Goal: Transaction & Acquisition: Book appointment/travel/reservation

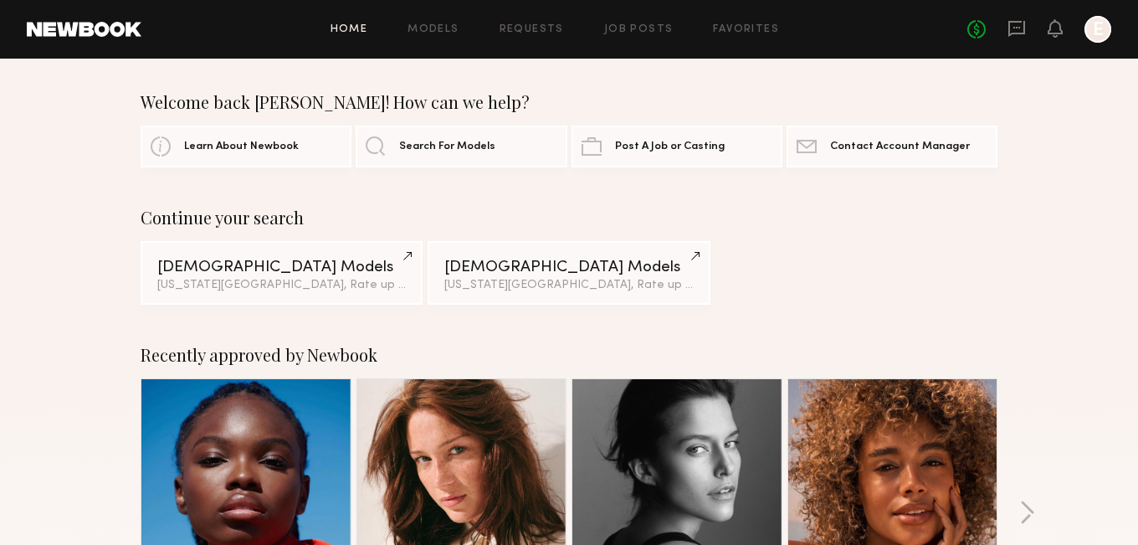
click at [1118, 28] on header "Home Models Requests Job Posts Favorites Sign Out No fees up to $5,000 E" at bounding box center [569, 29] width 1138 height 59
click at [1099, 29] on div at bounding box center [1097, 29] width 27 height 27
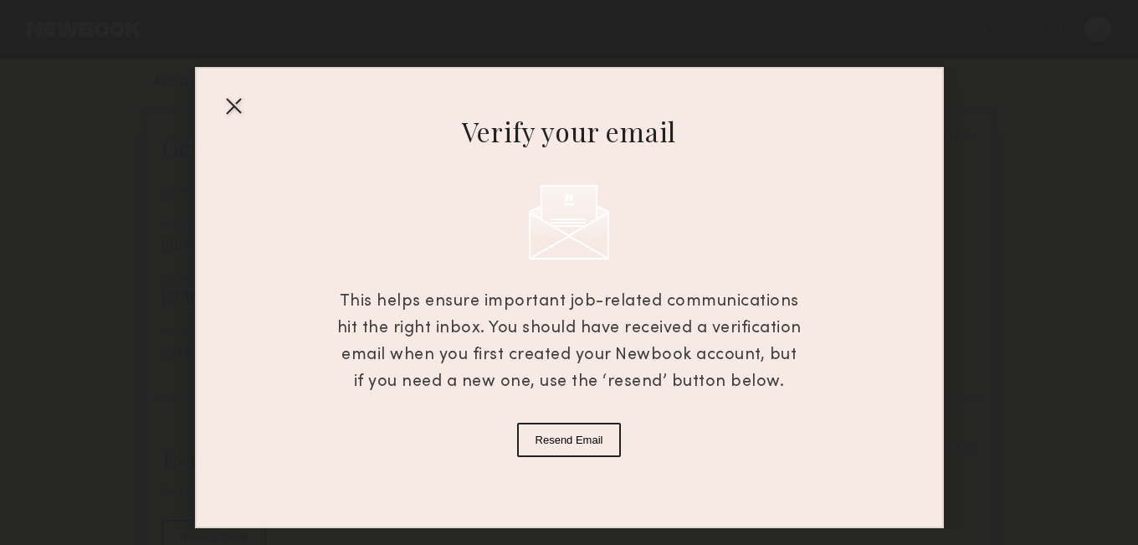
scroll to position [167, 0]
click at [595, 438] on button "Resend Email" at bounding box center [569, 440] width 105 height 34
click at [278, 148] on div "Verify your email This helps ensure important job-related communications hit th…" at bounding box center [569, 297] width 749 height 461
click at [235, 109] on div at bounding box center [233, 105] width 27 height 27
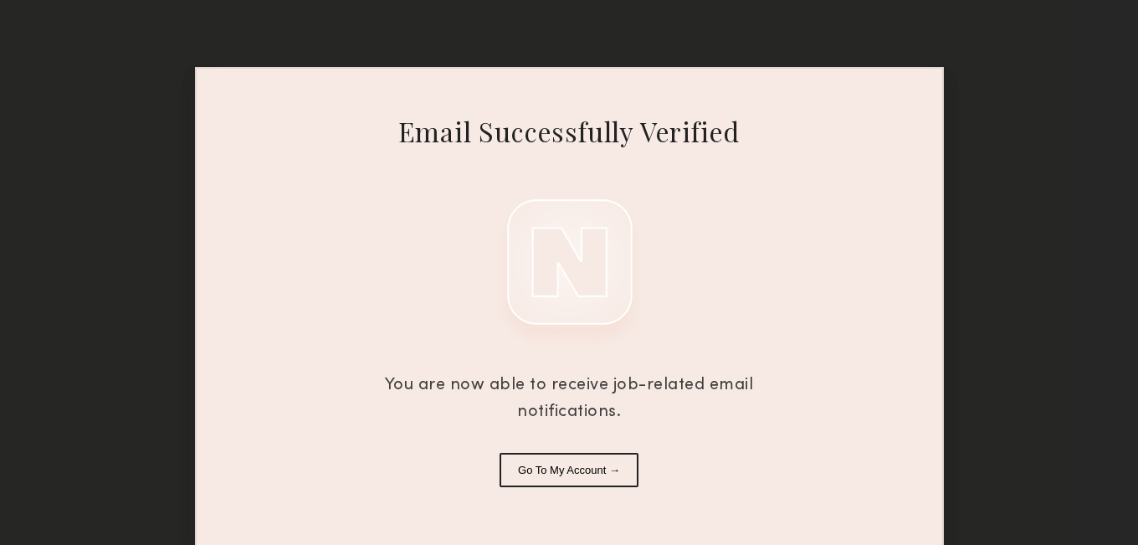
scroll to position [13, 0]
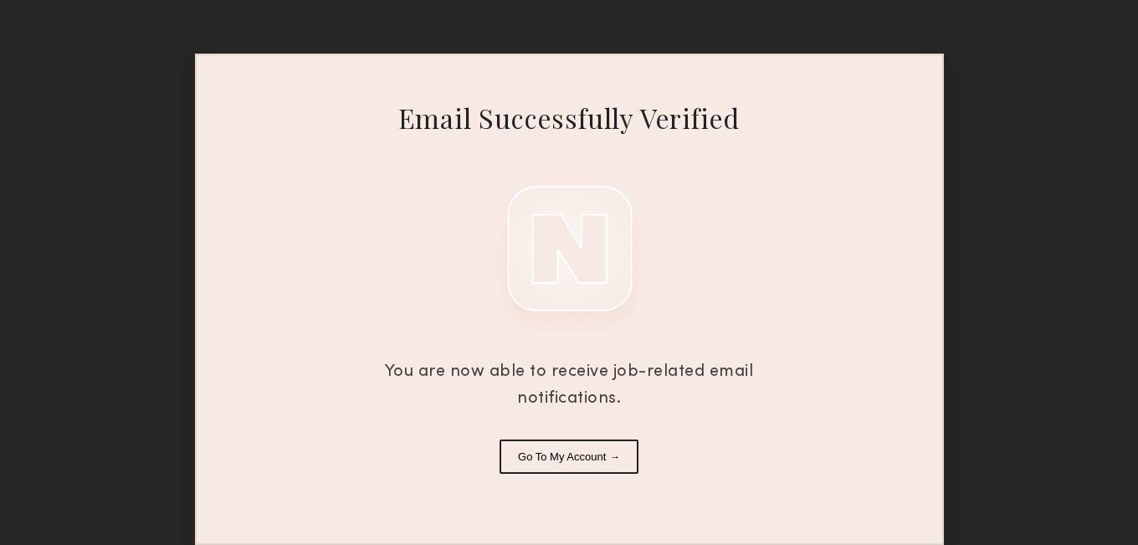
click at [579, 462] on button "Go To My Account →" at bounding box center [569, 456] width 139 height 34
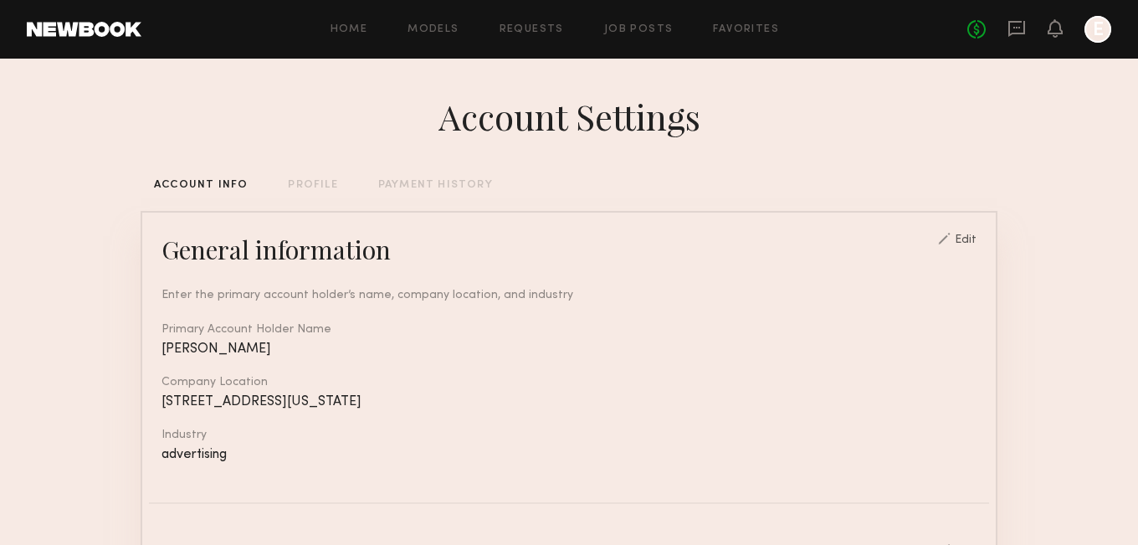
click at [294, 182] on div "PROFILE" at bounding box center [312, 185] width 49 height 11
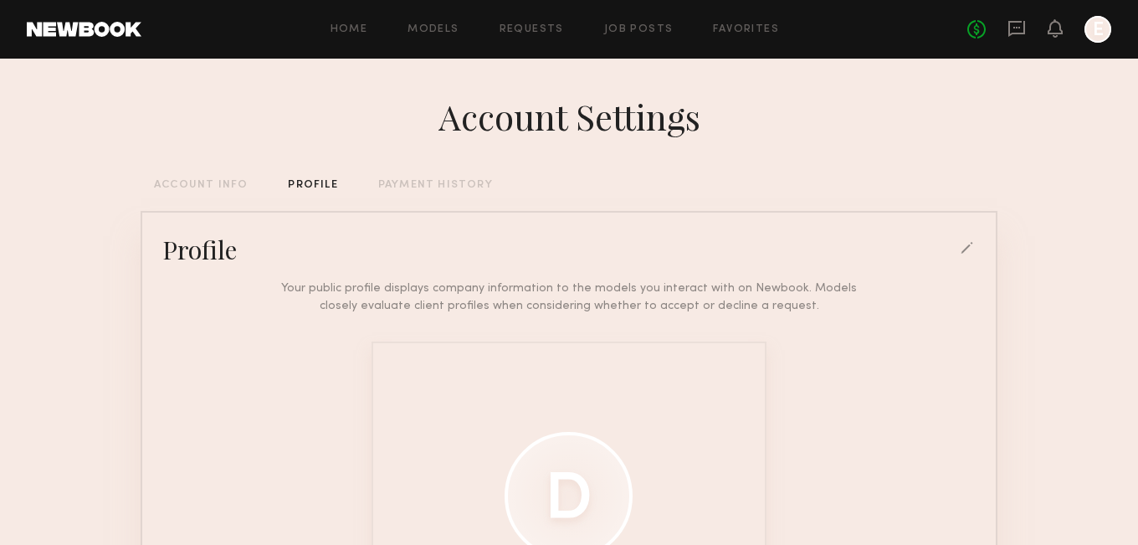
click at [428, 192] on div "Account Settings ACCOUNT INFO PROFILE PAYMENT HISTORY Profile Your public profi…" at bounding box center [569, 462] width 857 height 807
click at [349, 30] on link "Home" at bounding box center [350, 29] width 38 height 11
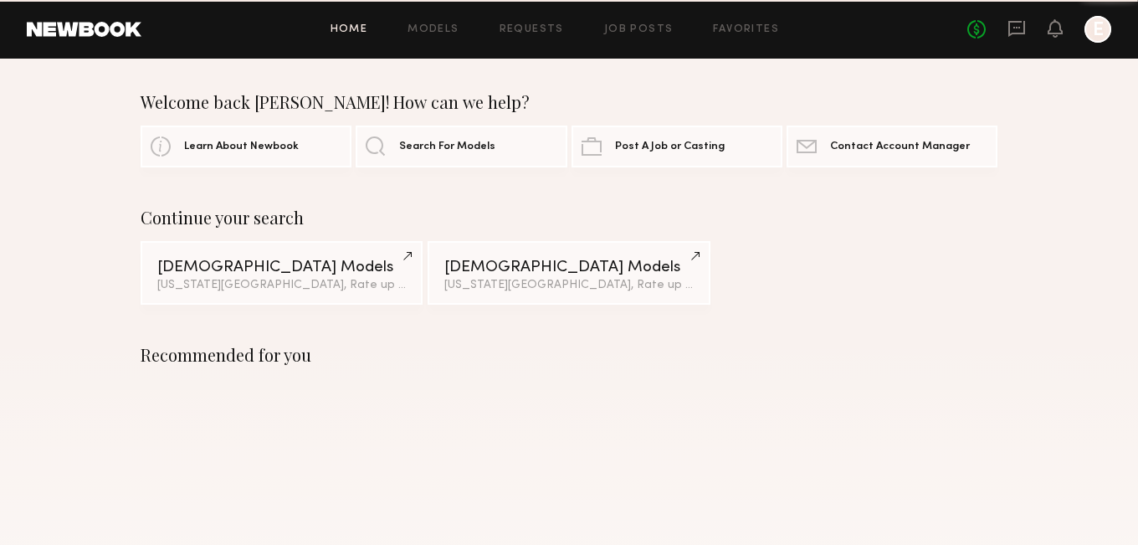
click at [418, 44] on header "Home Models Requests Job Posts Favorites Sign Out No fees up to $5,000 E" at bounding box center [569, 29] width 1138 height 59
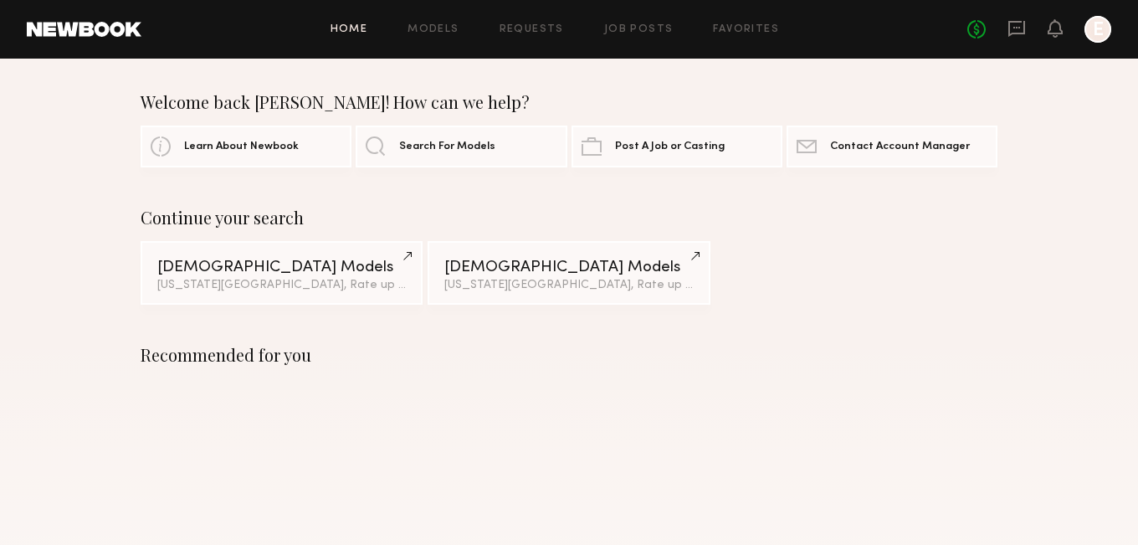
click at [429, 36] on div "Home Models Requests Job Posts Favorites Sign Out No fees up to $5,000 E" at bounding box center [626, 29] width 970 height 27
click at [440, 24] on link "Models" at bounding box center [432, 29] width 51 height 11
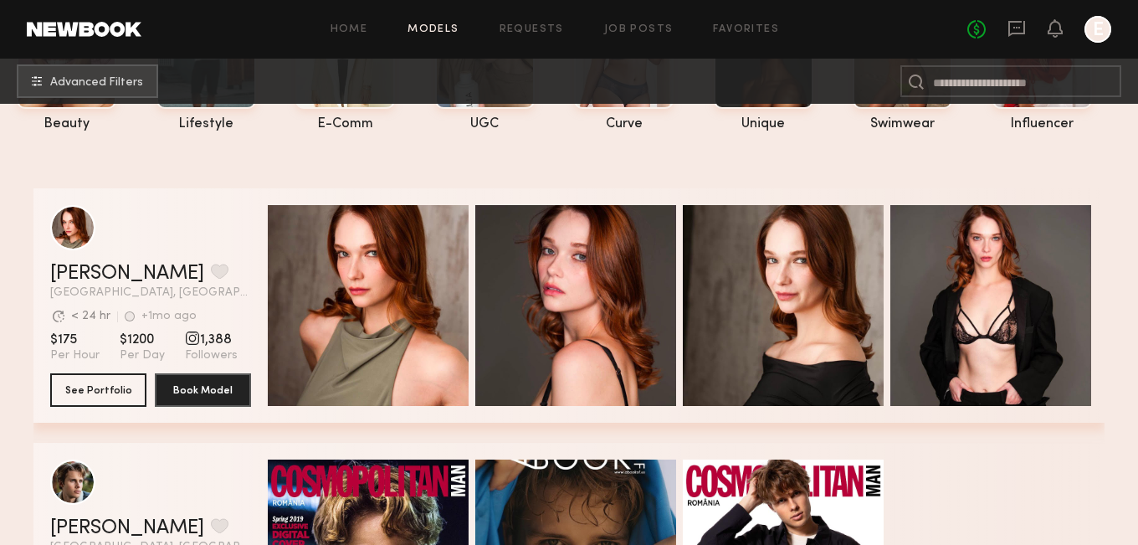
scroll to position [7, 0]
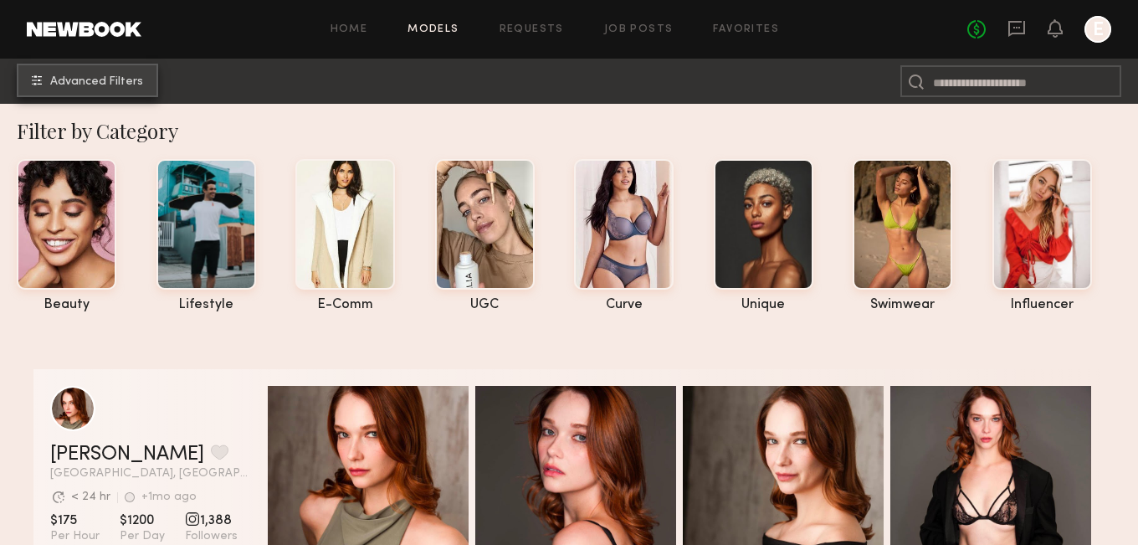
click at [90, 88] on button "Advanced Filters" at bounding box center [87, 80] width 141 height 33
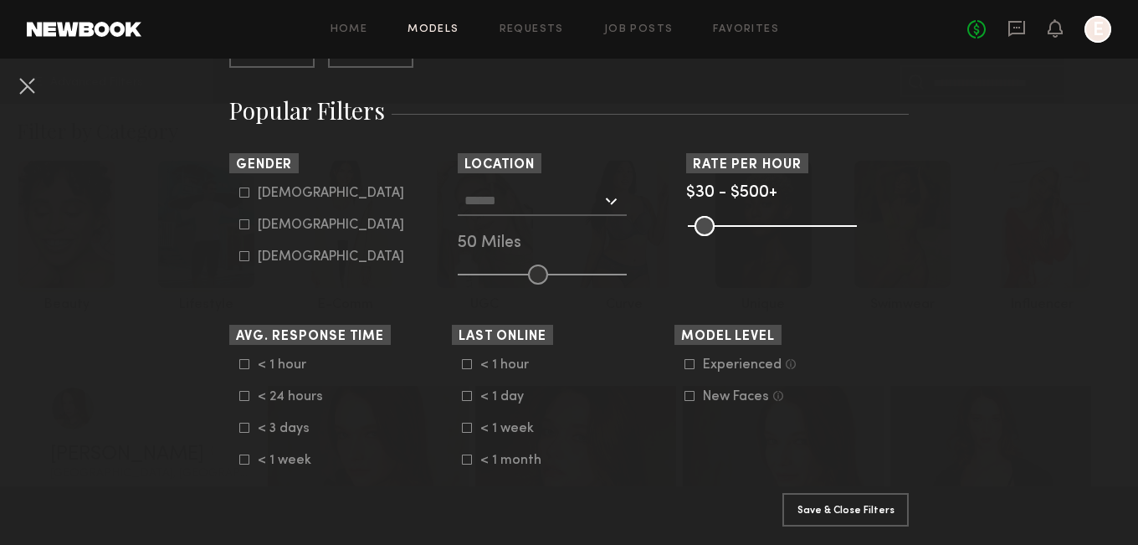
scroll to position [268, 0]
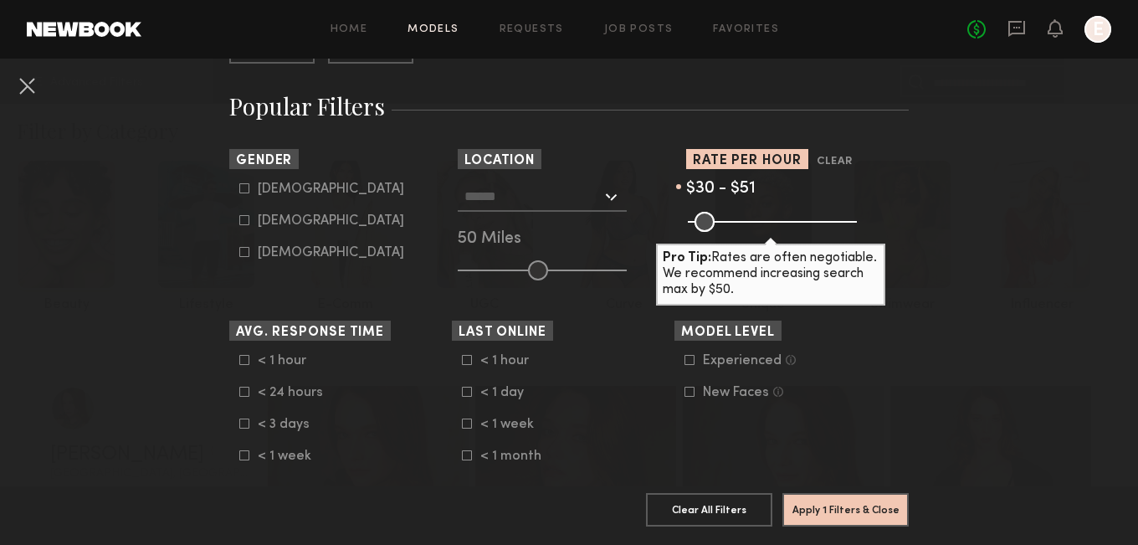
drag, startPoint x: 843, startPoint y: 218, endPoint x: 704, endPoint y: 224, distance: 139.0
click at [704, 224] on input "range" at bounding box center [772, 222] width 169 height 20
type input "**"
click at [704, 224] on input "range" at bounding box center [772, 222] width 169 height 20
click at [851, 500] on button "Apply 1 Filters & Close" at bounding box center [845, 508] width 126 height 33
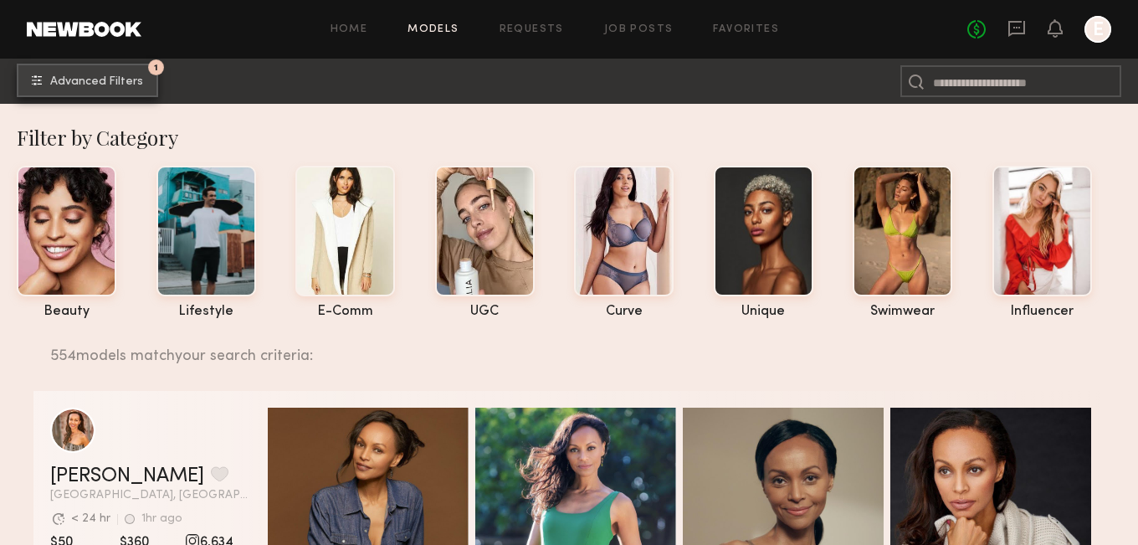
click at [119, 85] on span "Advanced Filters" at bounding box center [96, 82] width 93 height 12
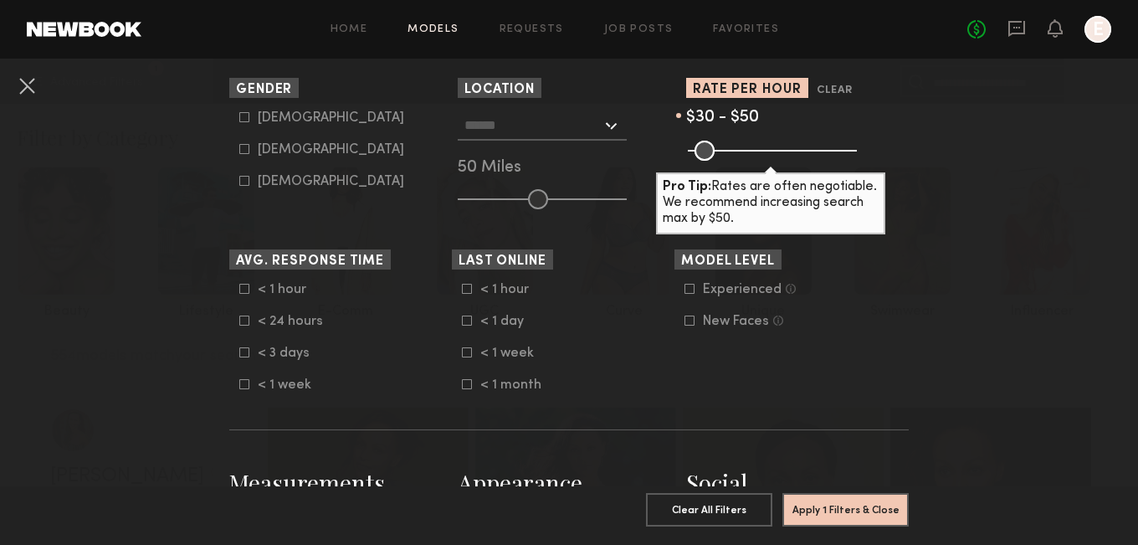
scroll to position [42, 0]
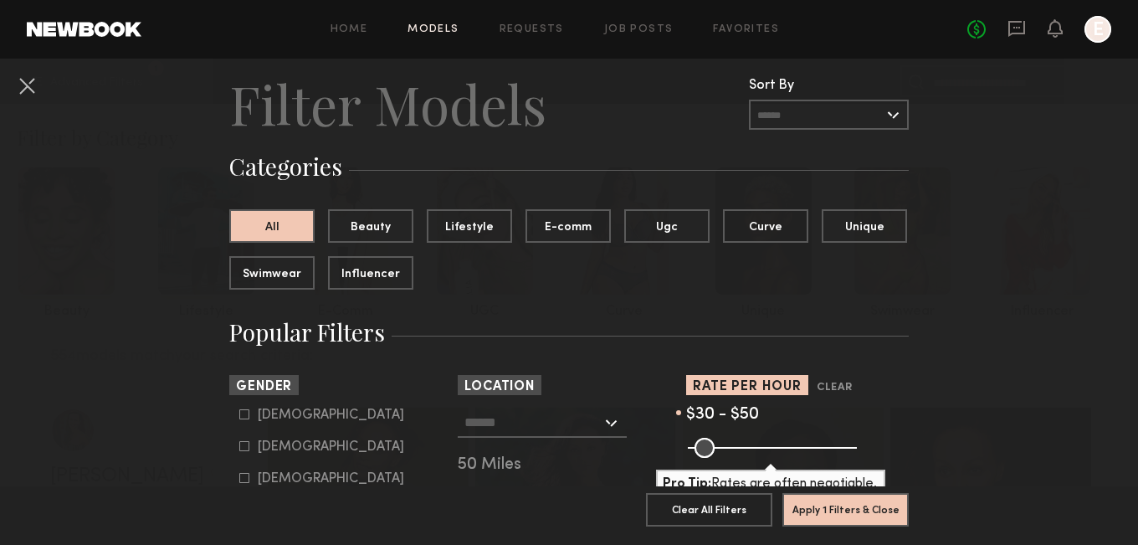
click at [253, 444] on label "[DEMOGRAPHIC_DATA]" at bounding box center [321, 446] width 165 height 10
type input "**"
click at [864, 510] on button "Apply 2 Filters & Close" at bounding box center [845, 508] width 126 height 33
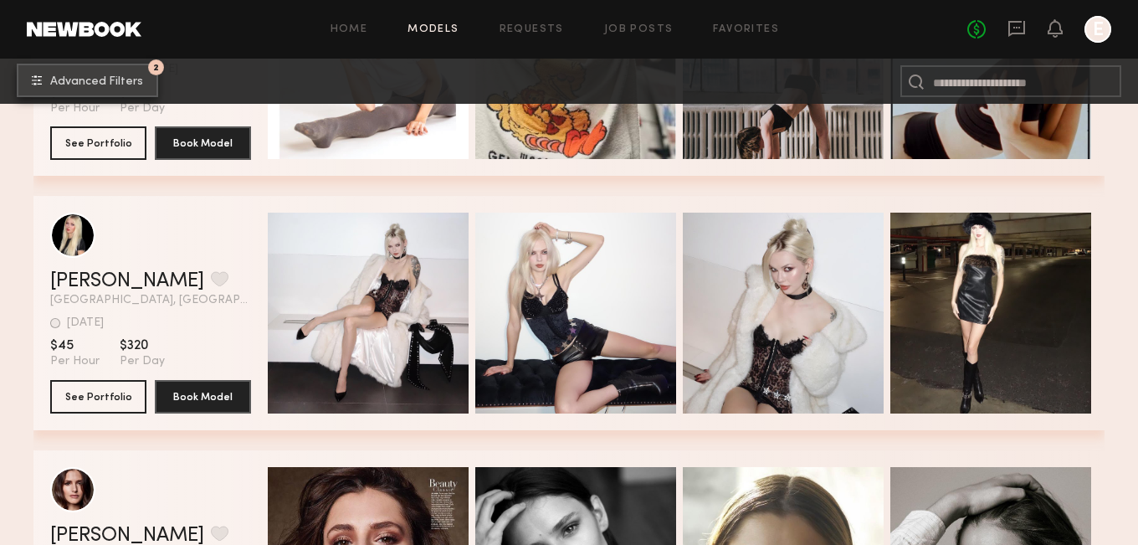
scroll to position [1029, 0]
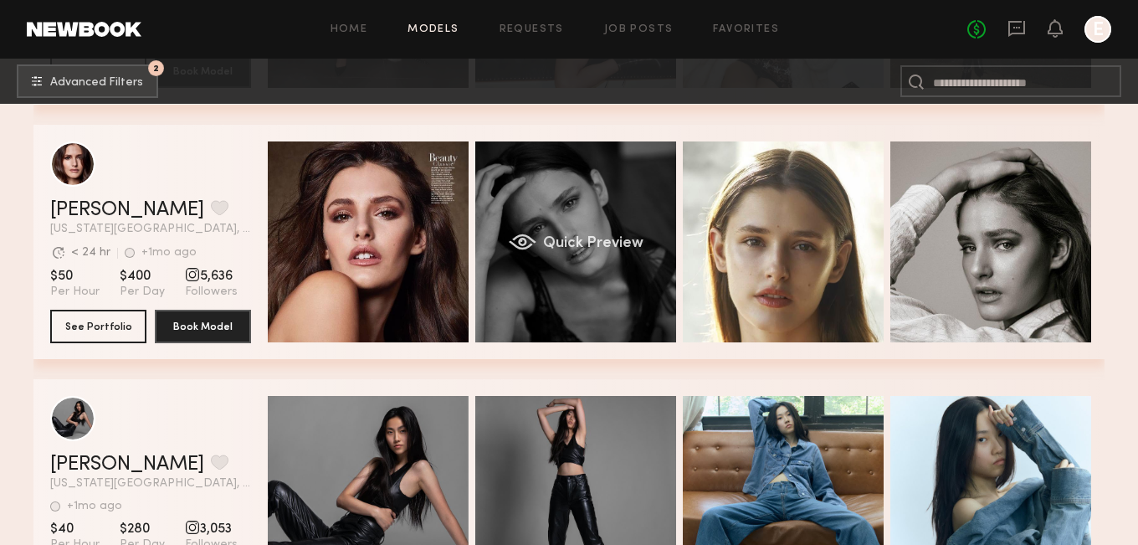
click at [514, 279] on div "Quick Preview" at bounding box center [575, 241] width 201 height 201
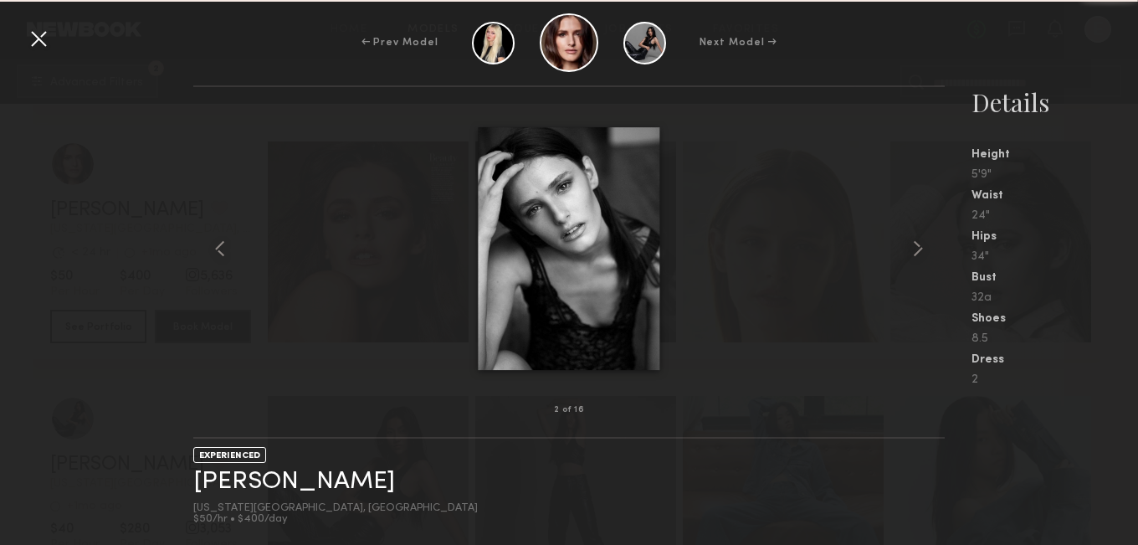
scroll to position [1232, 0]
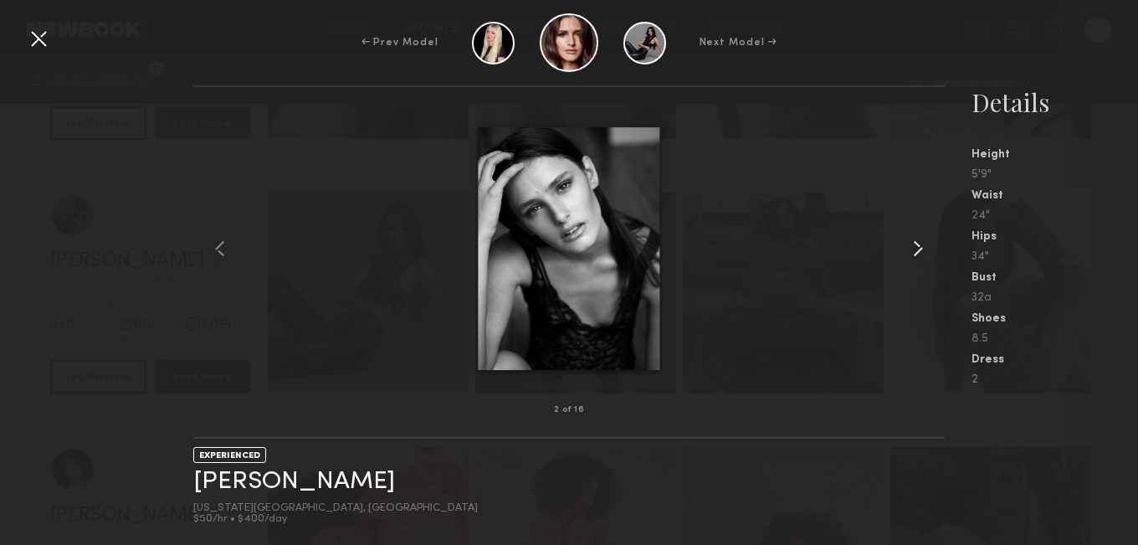
click at [915, 246] on common-icon at bounding box center [918, 248] width 27 height 27
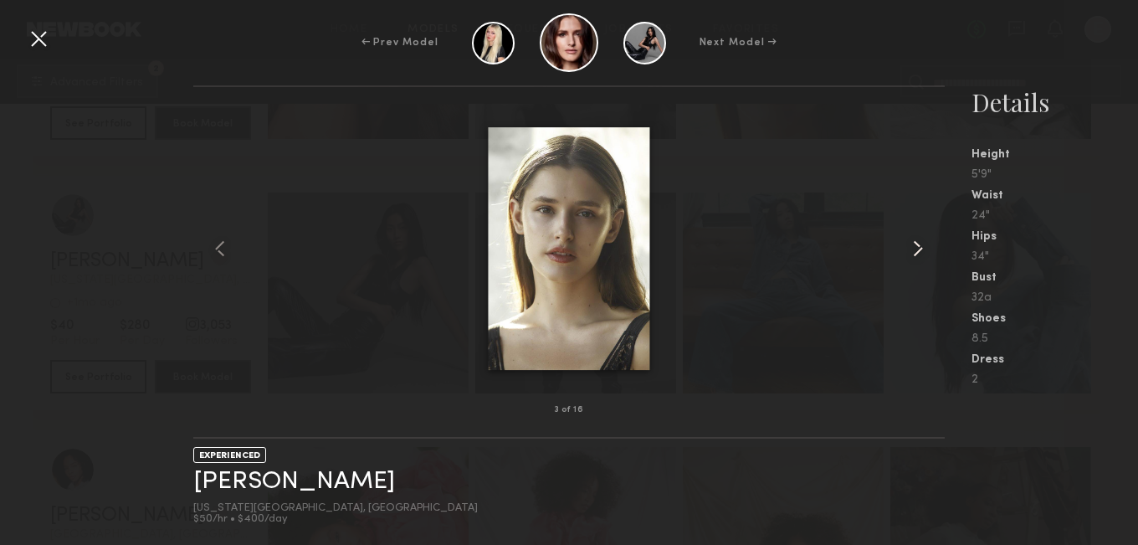
click at [915, 246] on common-icon at bounding box center [918, 248] width 27 height 27
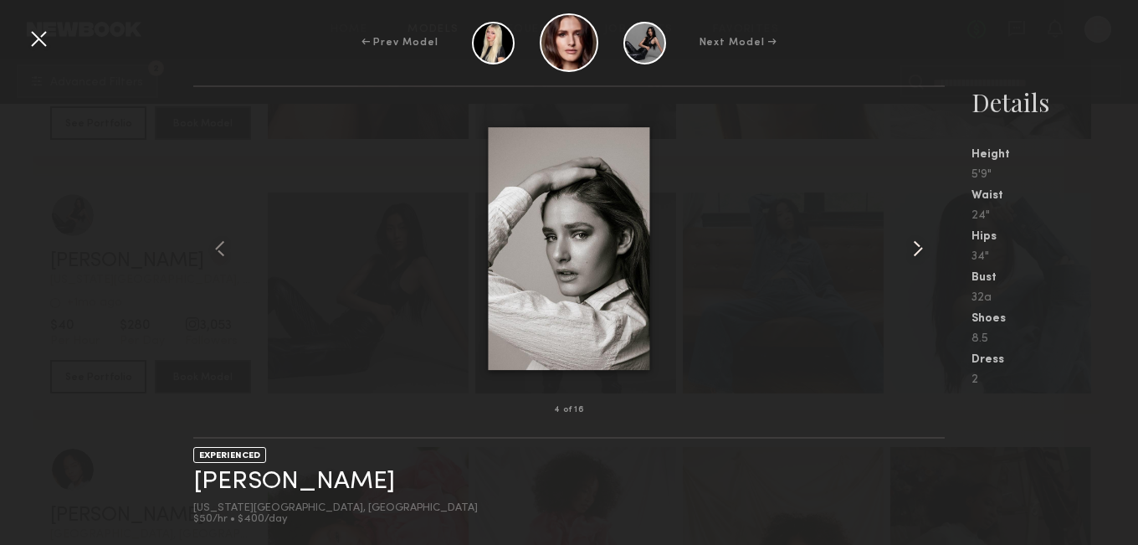
click at [915, 246] on common-icon at bounding box center [918, 248] width 27 height 27
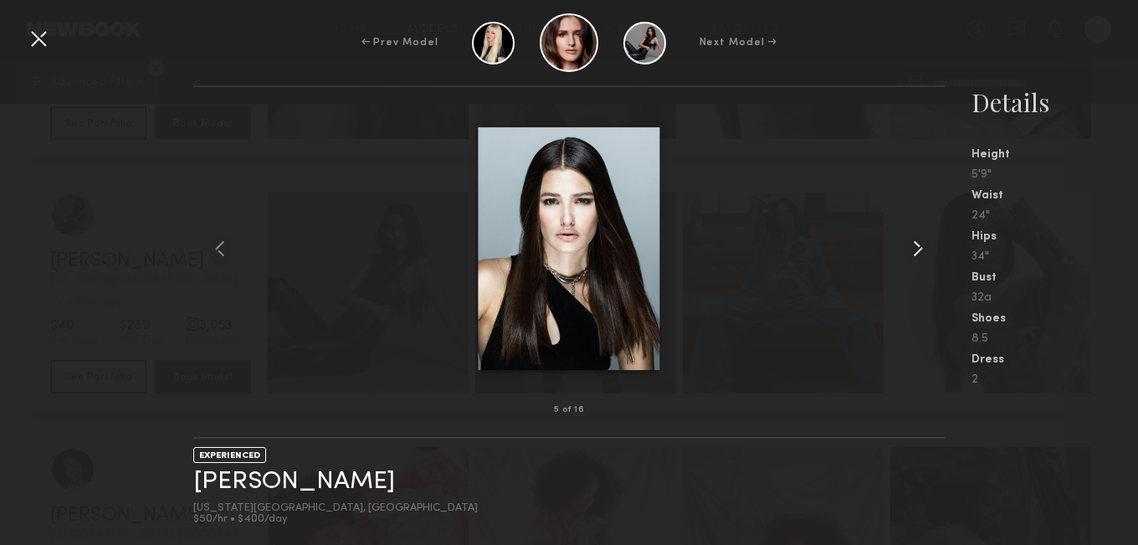
click at [915, 246] on common-icon at bounding box center [918, 248] width 27 height 27
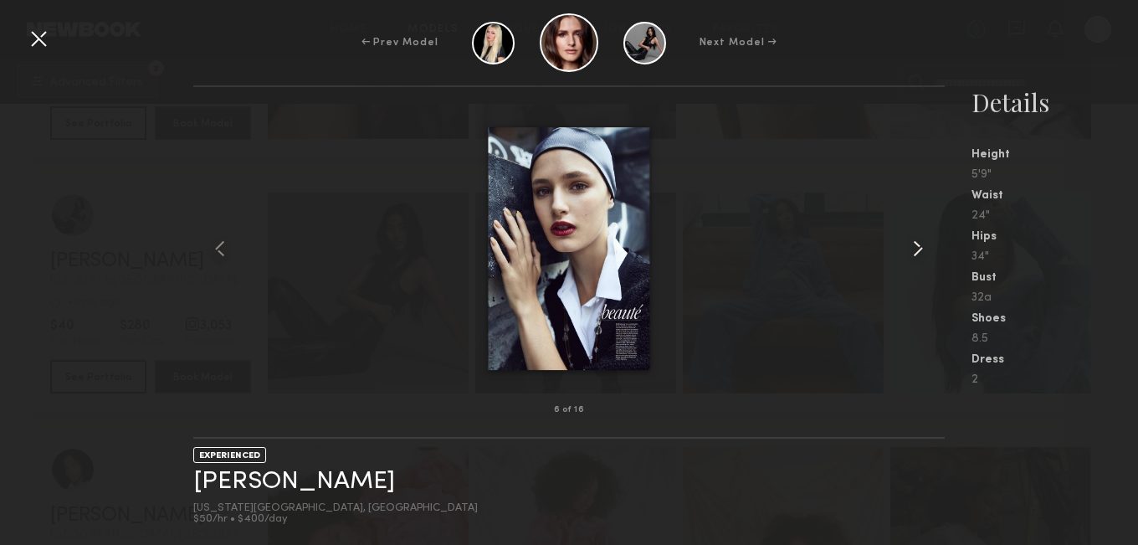
click at [915, 246] on common-icon at bounding box center [918, 248] width 27 height 27
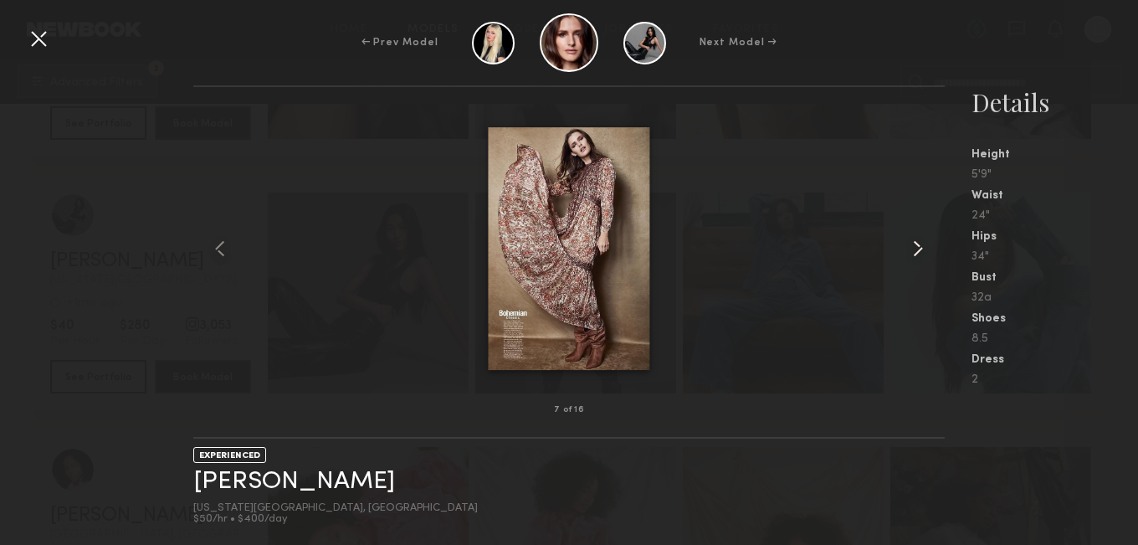
click at [915, 246] on common-icon at bounding box center [918, 248] width 27 height 27
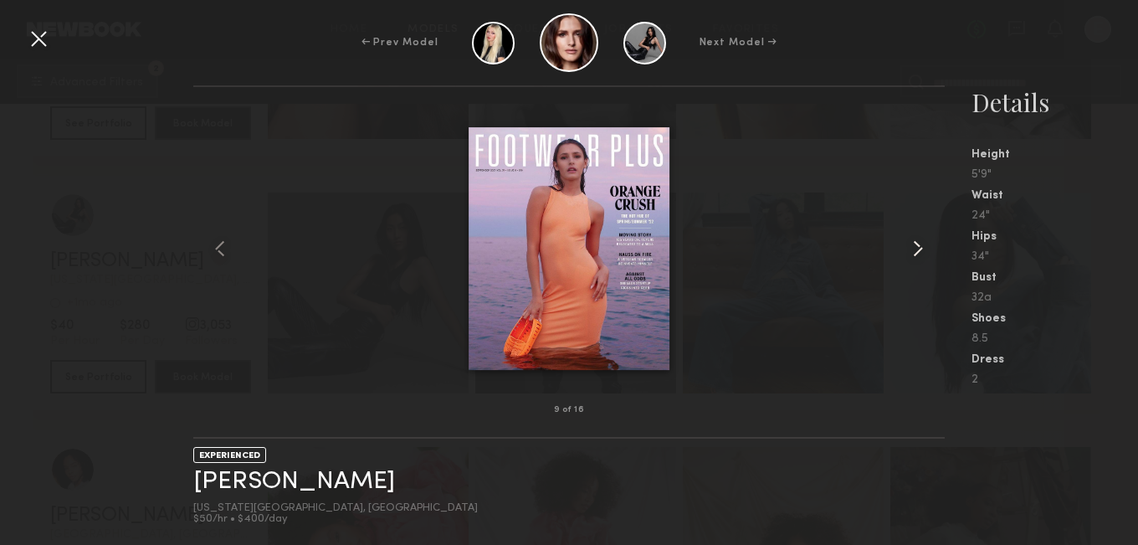
click at [915, 246] on common-icon at bounding box center [918, 248] width 27 height 27
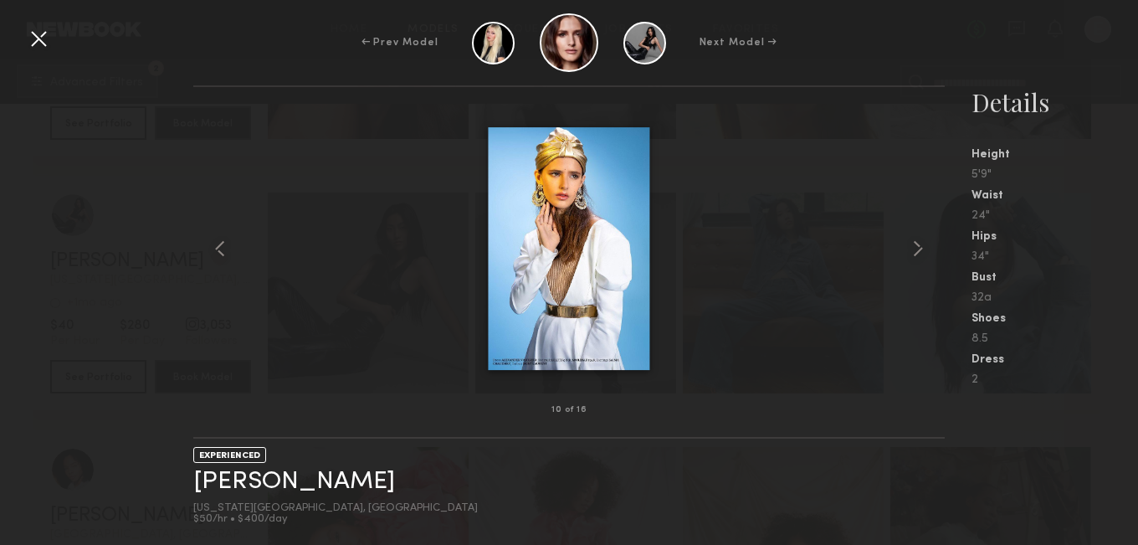
click at [108, 205] on div "10 of 16 EXPERIENCED [PERSON_NAME] [US_STATE][GEOGRAPHIC_DATA], [GEOGRAPHIC_DAT…" at bounding box center [569, 314] width 1138 height 459
click at [37, 51] on div at bounding box center [38, 38] width 27 height 27
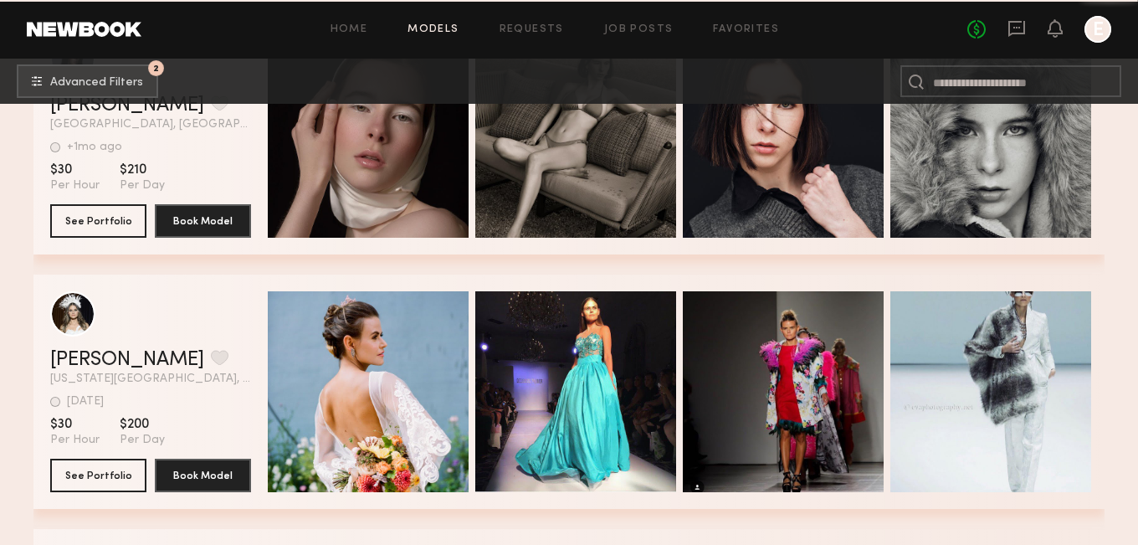
scroll to position [3584, 0]
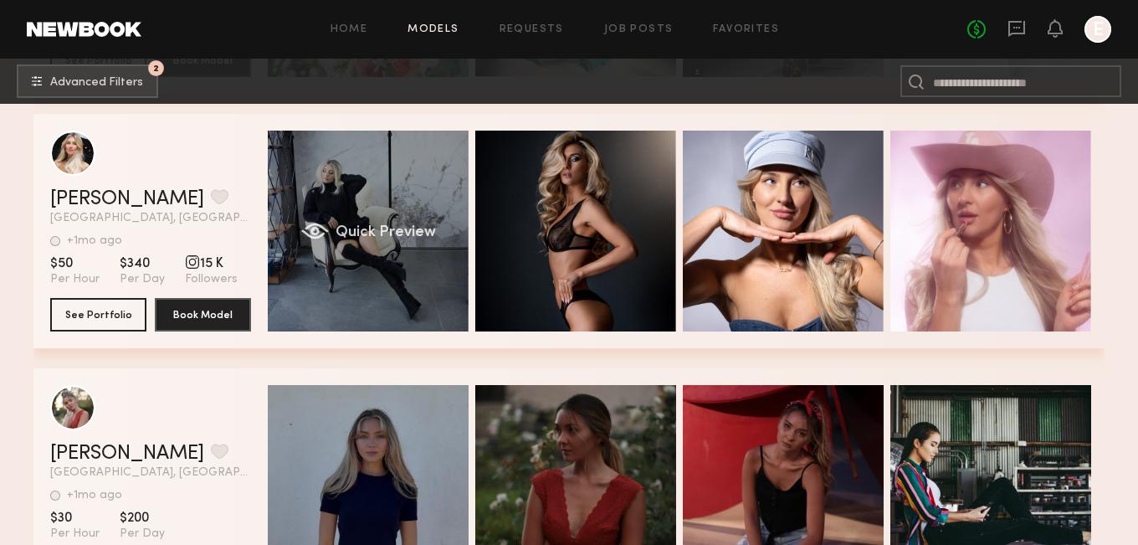
click at [332, 282] on div "Quick Preview" at bounding box center [368, 231] width 201 height 201
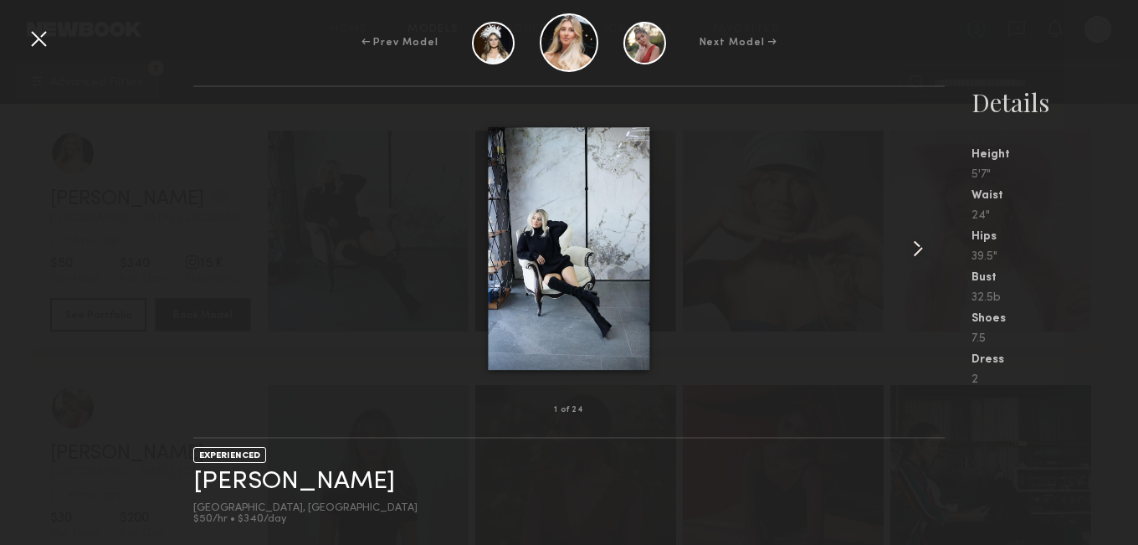
click at [910, 249] on common-icon at bounding box center [918, 248] width 27 height 27
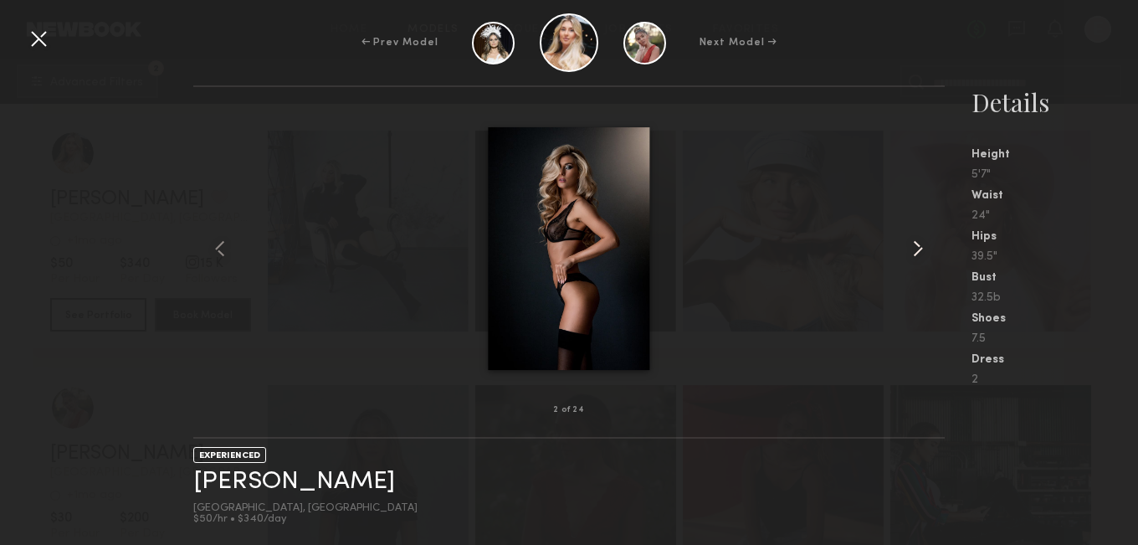
click at [910, 249] on common-icon at bounding box center [918, 248] width 27 height 27
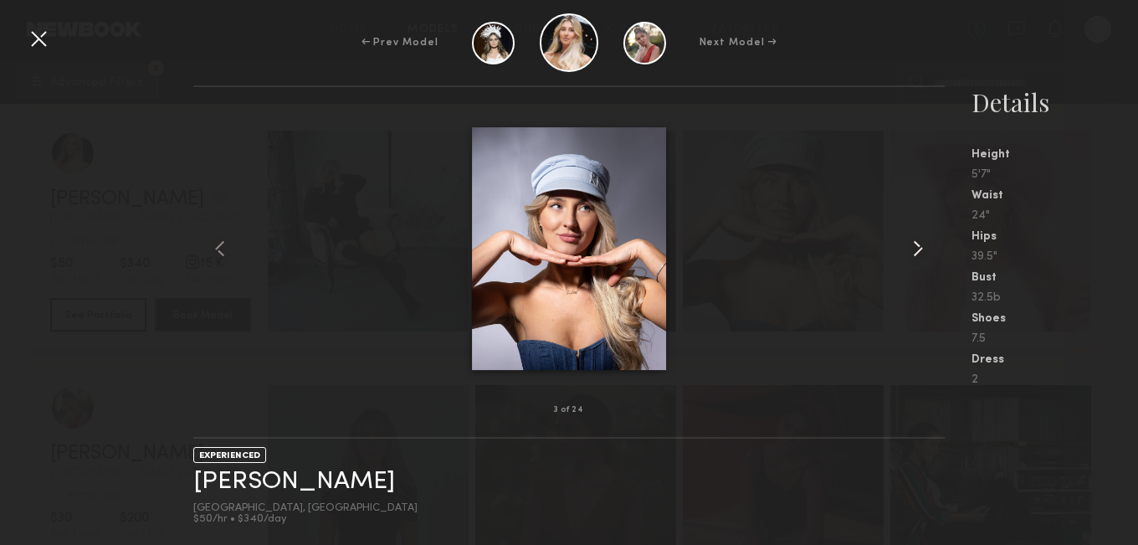
click at [910, 249] on common-icon at bounding box center [918, 248] width 27 height 27
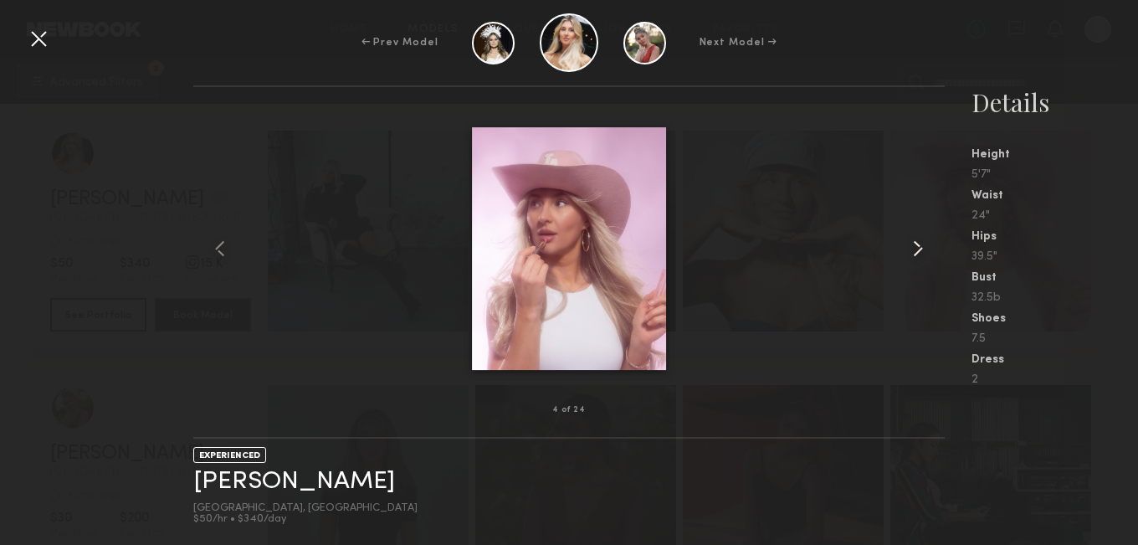
click at [910, 249] on common-icon at bounding box center [918, 248] width 27 height 27
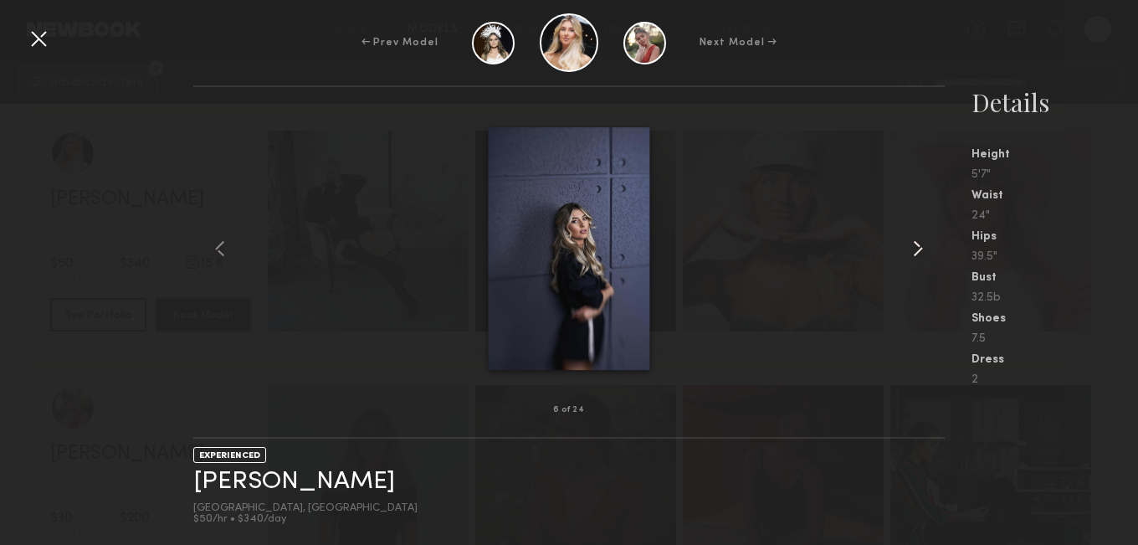
click at [910, 249] on common-icon at bounding box center [918, 248] width 27 height 27
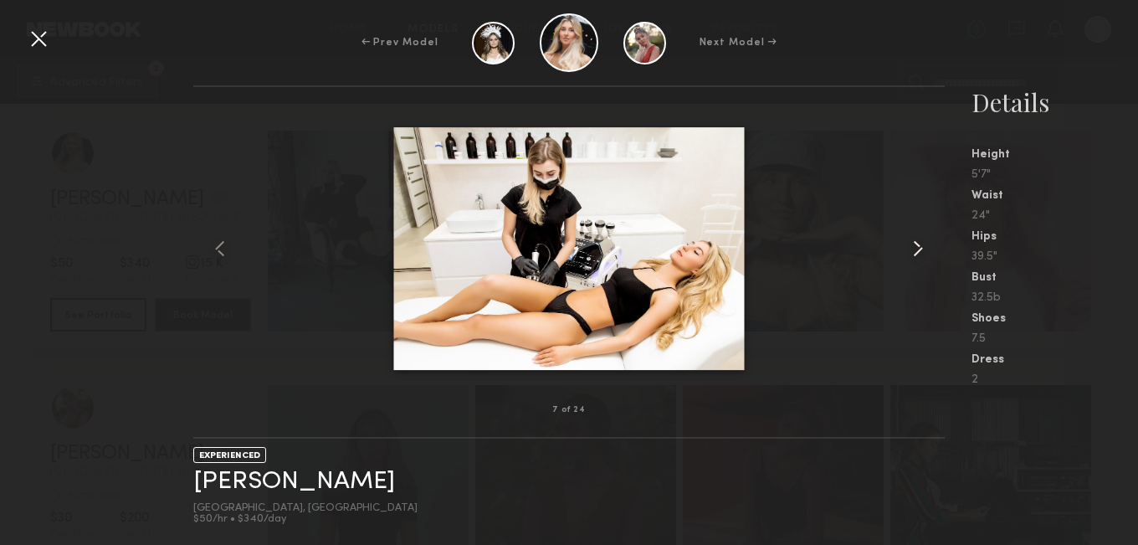
click at [910, 249] on common-icon at bounding box center [918, 248] width 27 height 27
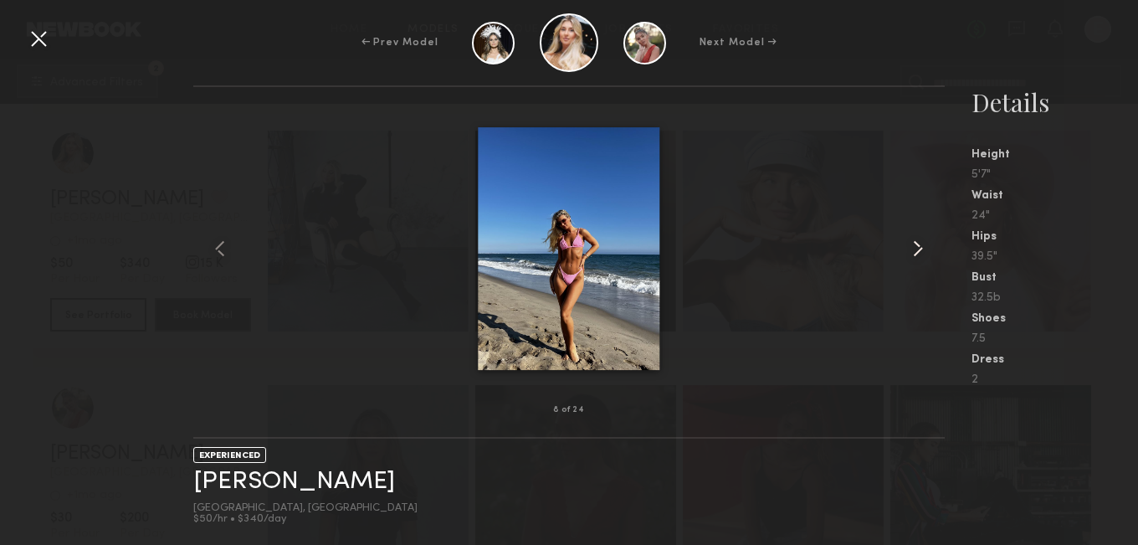
click at [910, 249] on common-icon at bounding box center [918, 248] width 27 height 27
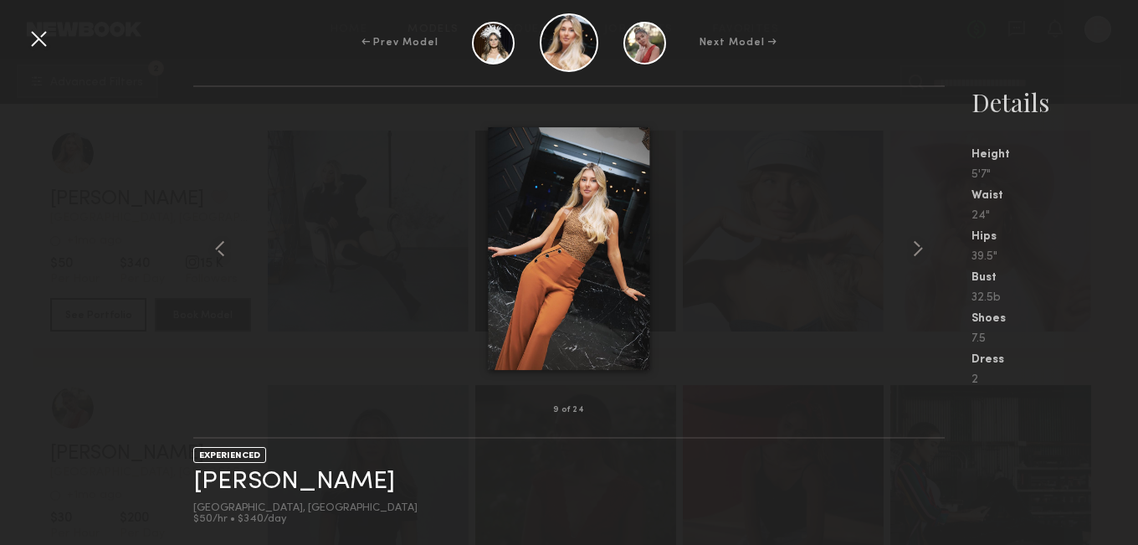
click at [334, 187] on div at bounding box center [568, 248] width 751 height 269
click at [225, 163] on div at bounding box center [568, 248] width 751 height 269
click at [31, 32] on div at bounding box center [38, 38] width 27 height 27
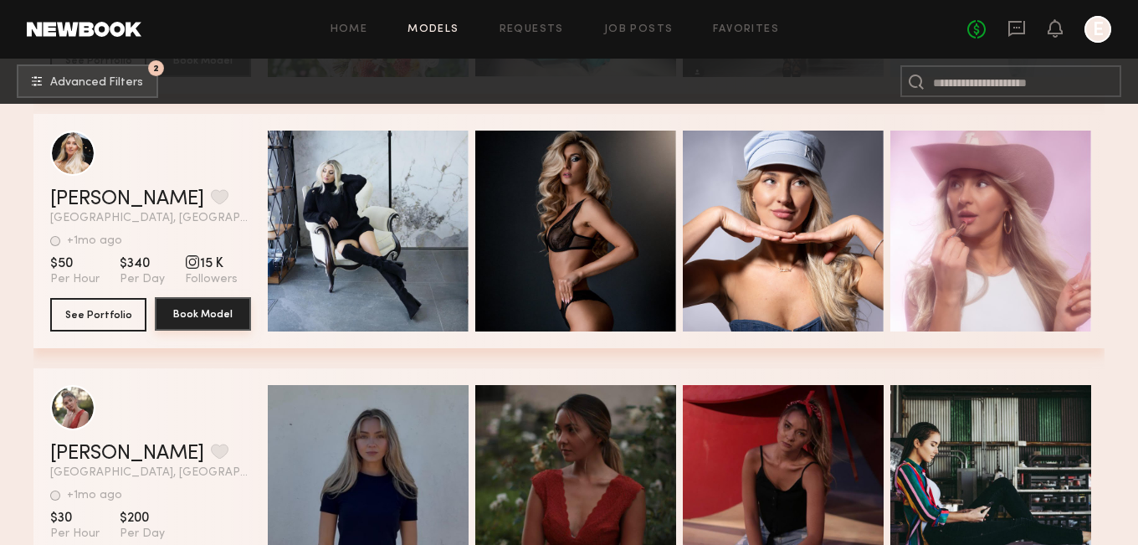
click at [197, 319] on button "Book Model" at bounding box center [203, 313] width 96 height 33
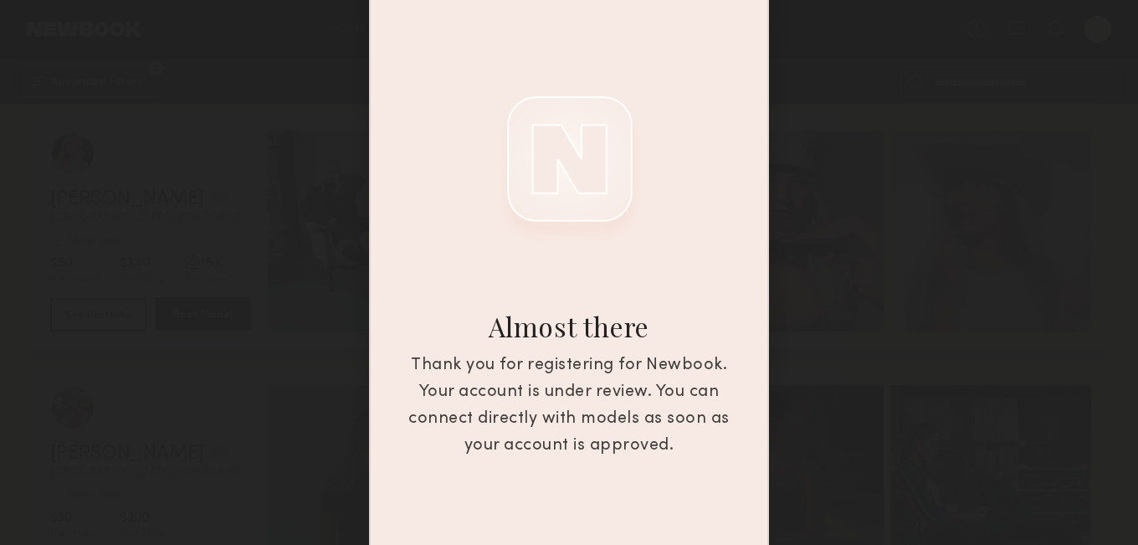
scroll to position [0, 0]
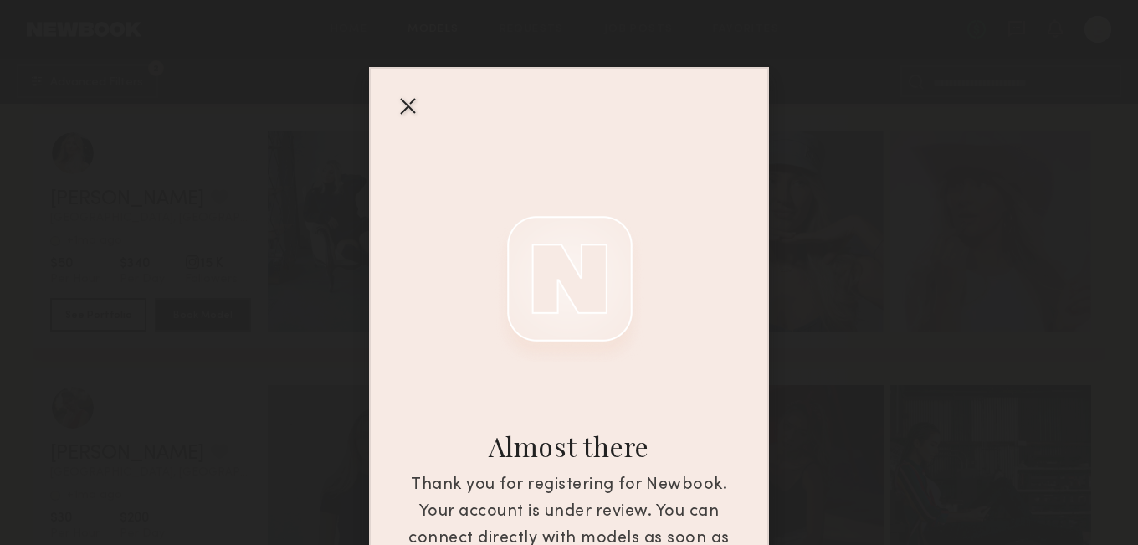
click at [398, 105] on div at bounding box center [407, 105] width 27 height 27
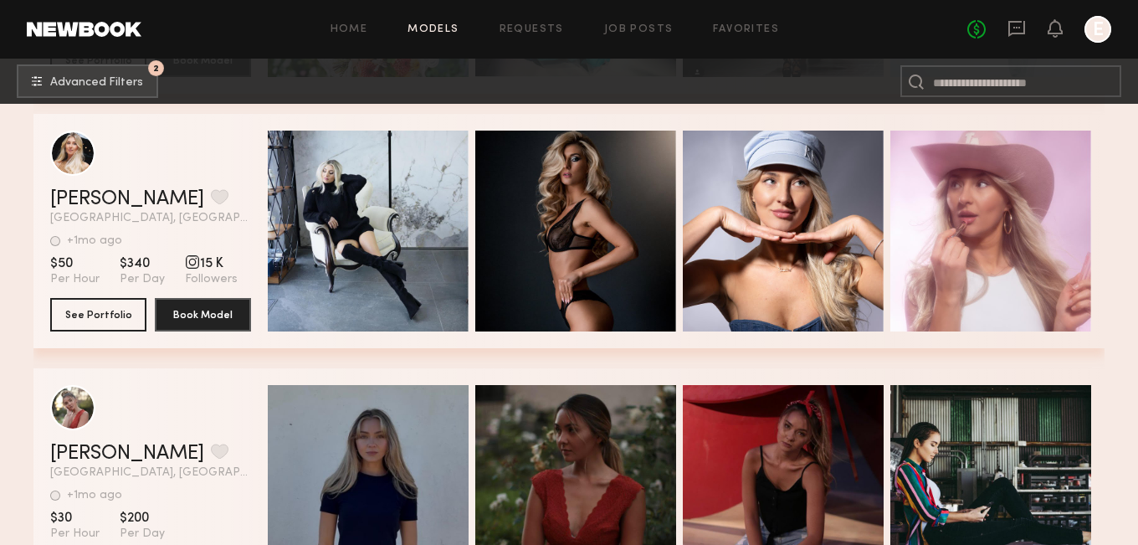
click at [65, 51] on header "Home Models Requests Job Posts Favorites Sign Out No fees up to $5,000 E" at bounding box center [569, 29] width 1138 height 59
click at [85, 22] on link at bounding box center [84, 29] width 115 height 15
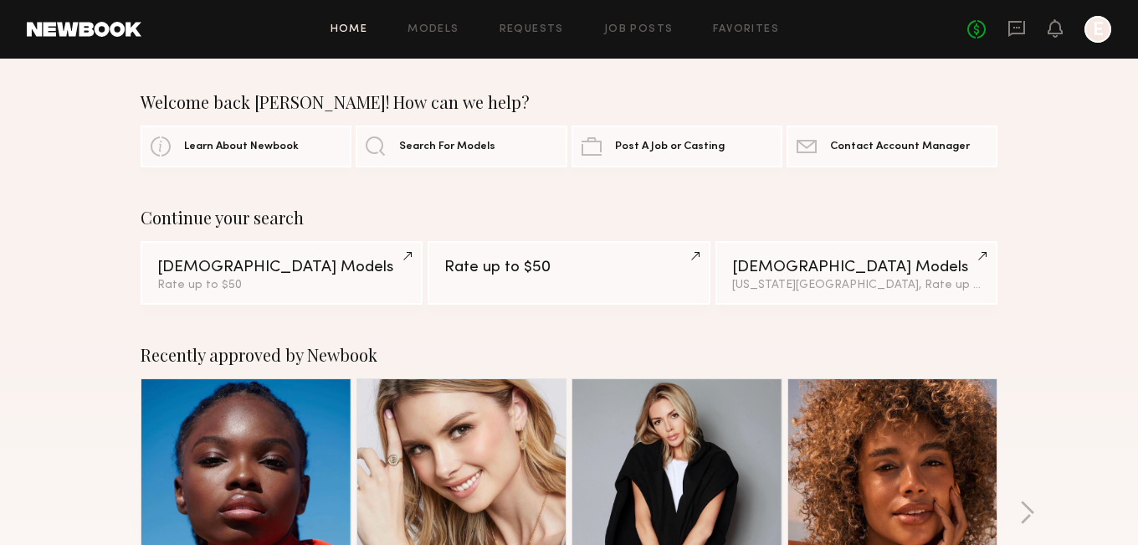
click at [1023, 38] on link at bounding box center [1016, 29] width 18 height 21
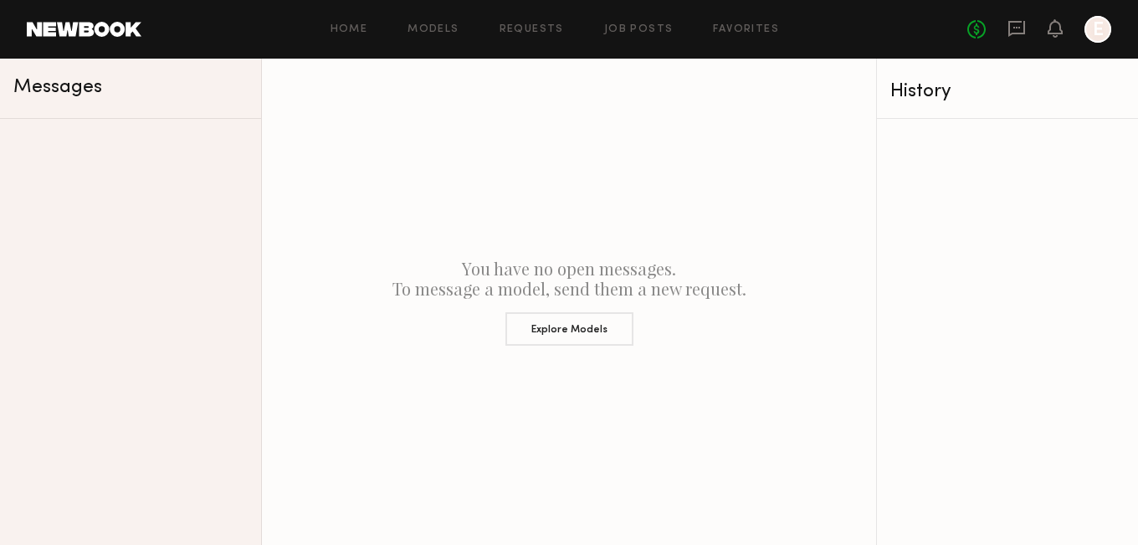
click at [1091, 24] on div at bounding box center [1097, 29] width 27 height 27
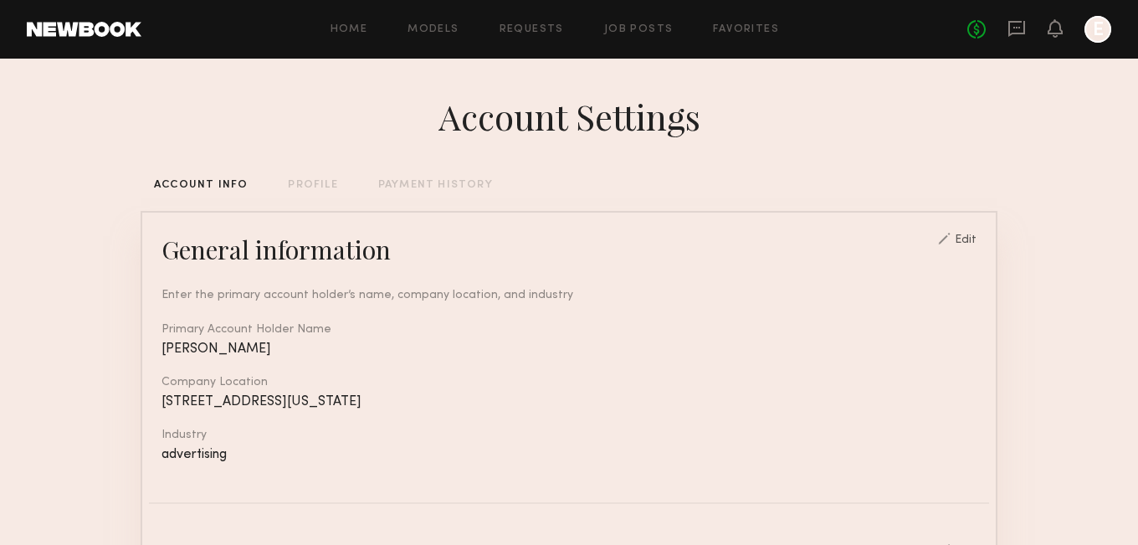
click at [169, 28] on div "Home Models Requests Job Posts Favorites Sign Out" at bounding box center [554, 29] width 826 height 11
click at [128, 29] on link at bounding box center [84, 29] width 115 height 15
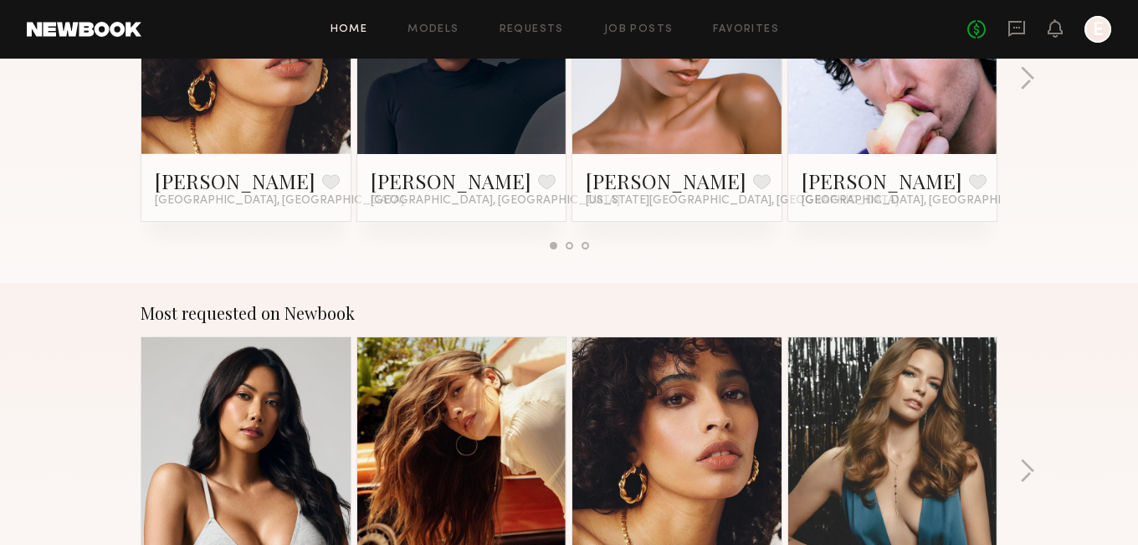
scroll to position [2108, 0]
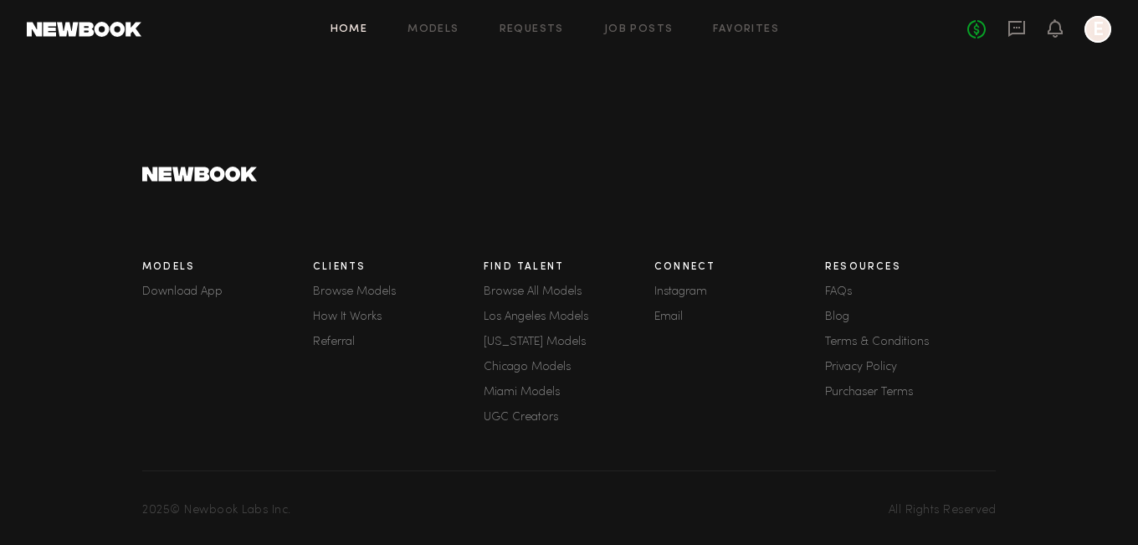
click at [676, 311] on link "Email" at bounding box center [739, 317] width 171 height 12
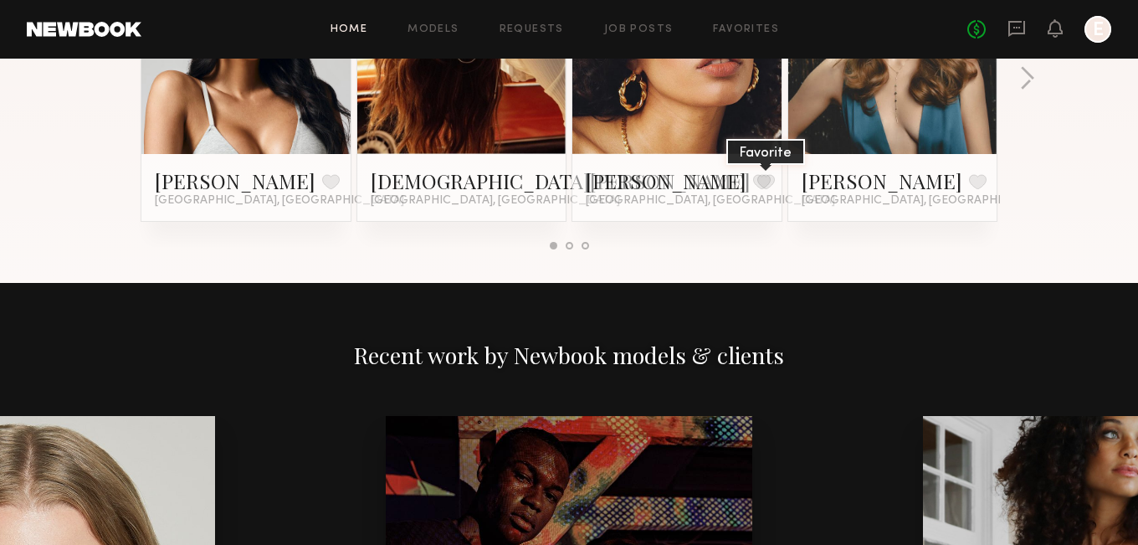
scroll to position [782, 0]
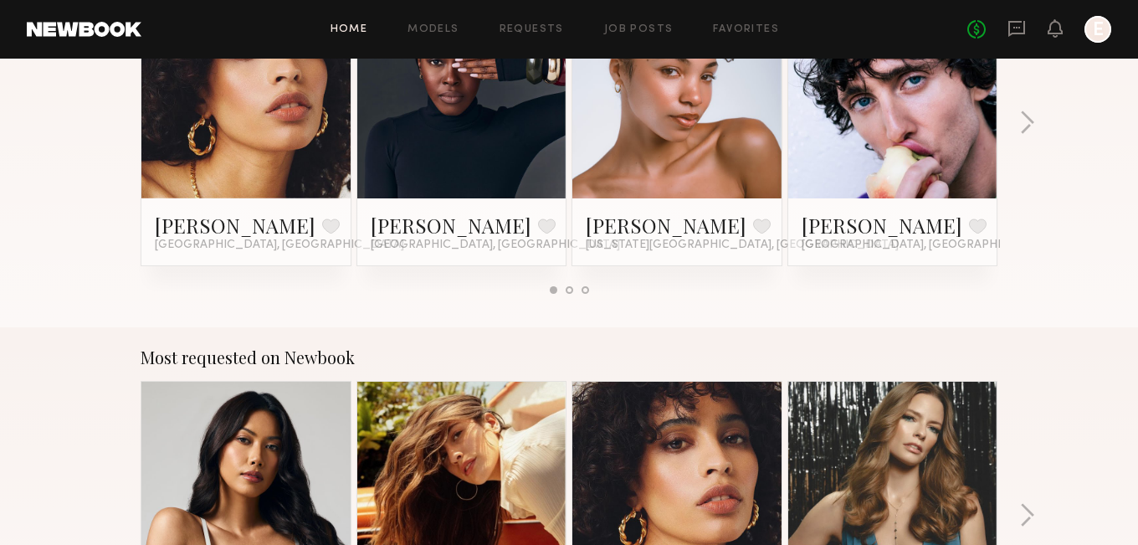
click at [460, 180] on link at bounding box center [462, 93] width 102 height 209
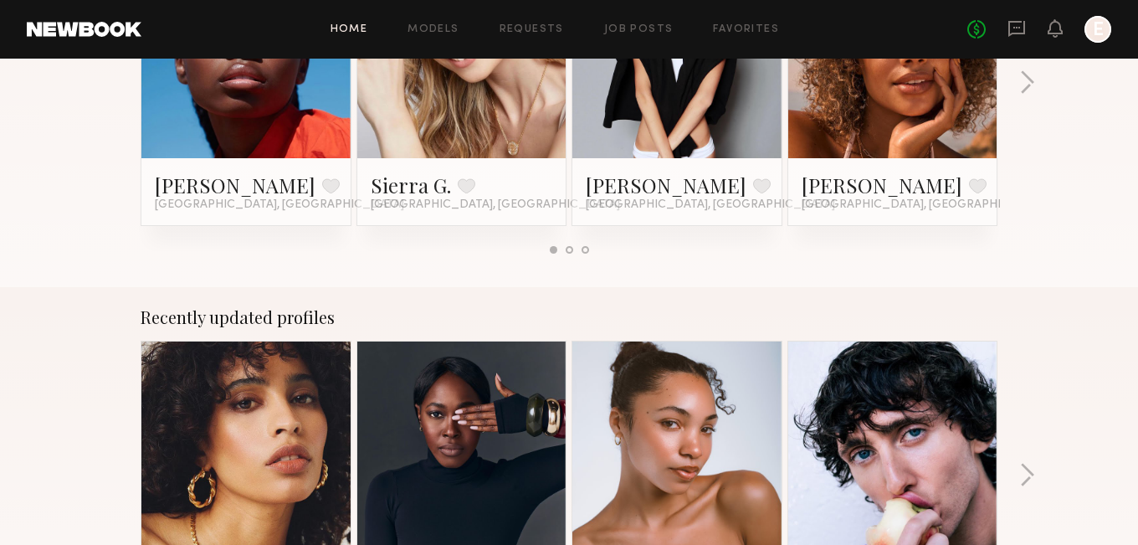
scroll to position [286, 0]
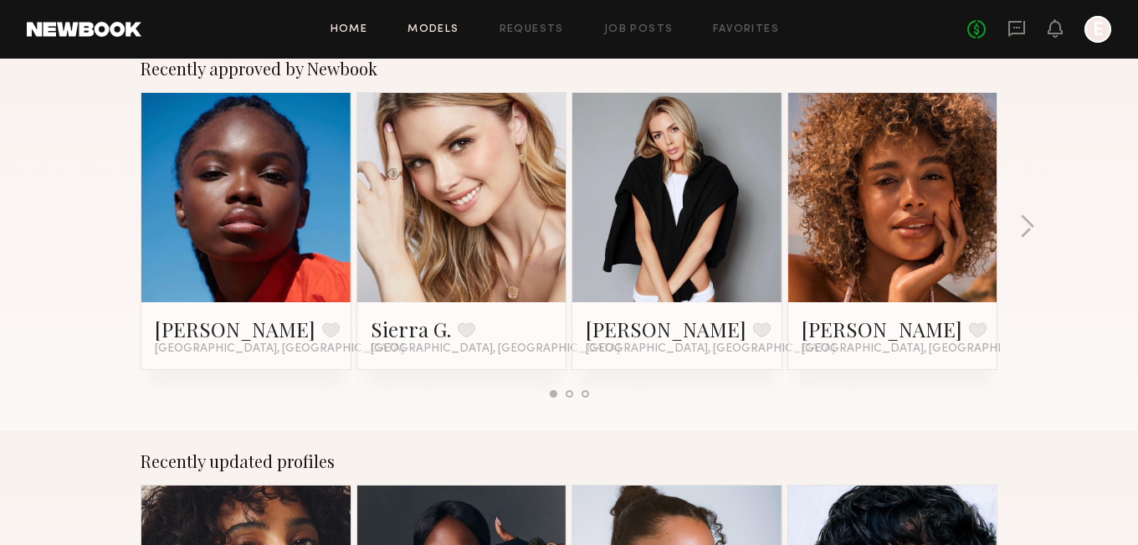
click at [436, 32] on link "Models" at bounding box center [432, 29] width 51 height 11
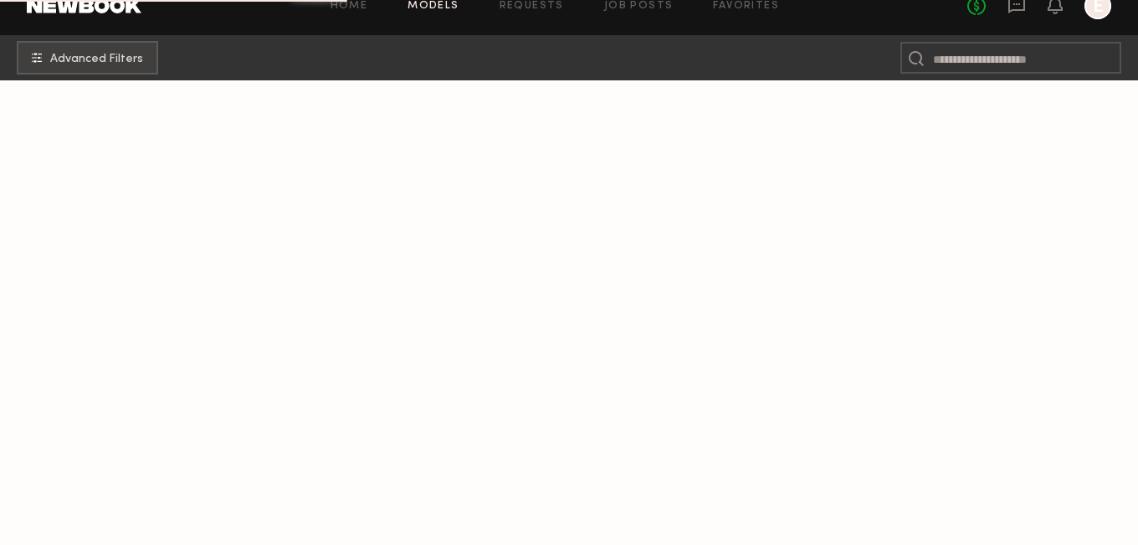
scroll to position [329, 0]
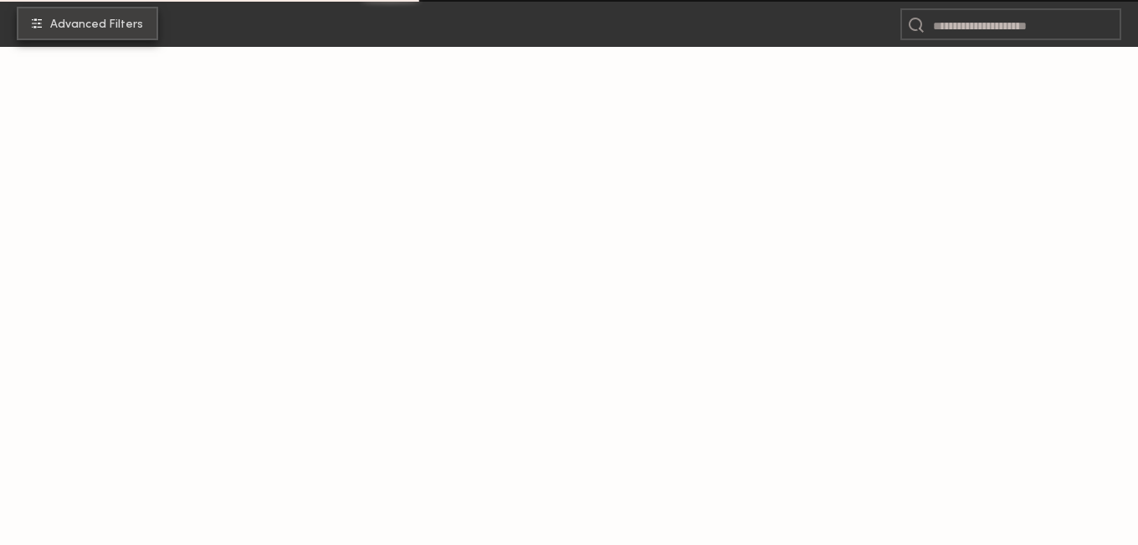
click at [120, 29] on span "Advanced Filters" at bounding box center [96, 25] width 93 height 12
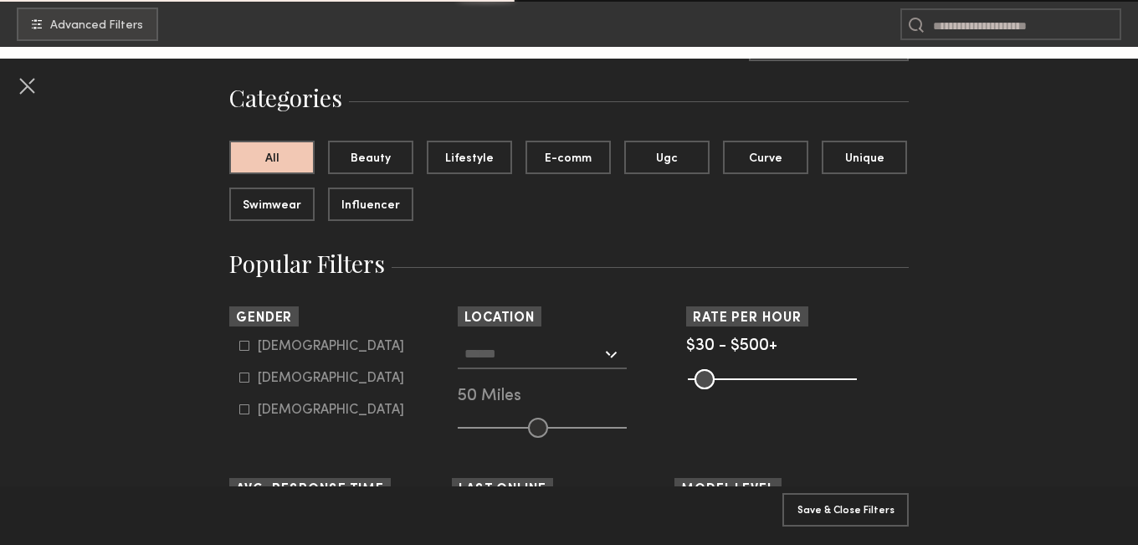
scroll to position [264, 0]
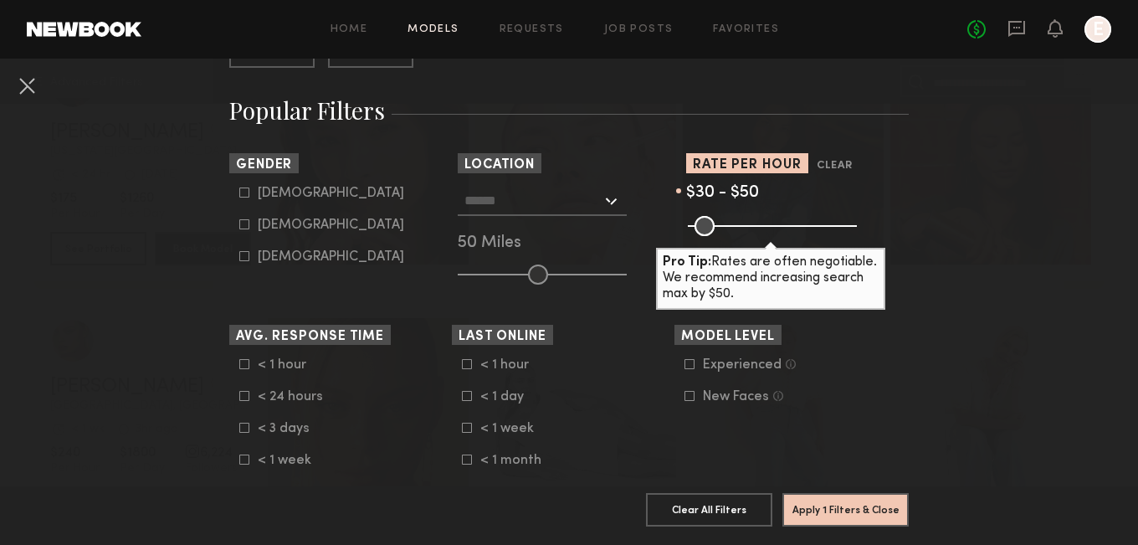
drag, startPoint x: 845, startPoint y: 230, endPoint x: 704, endPoint y: 239, distance: 141.7
type input "**"
click at [704, 236] on input "range" at bounding box center [772, 226] width 169 height 20
click at [833, 510] on button "Apply 1 Filters & Close" at bounding box center [845, 508] width 126 height 33
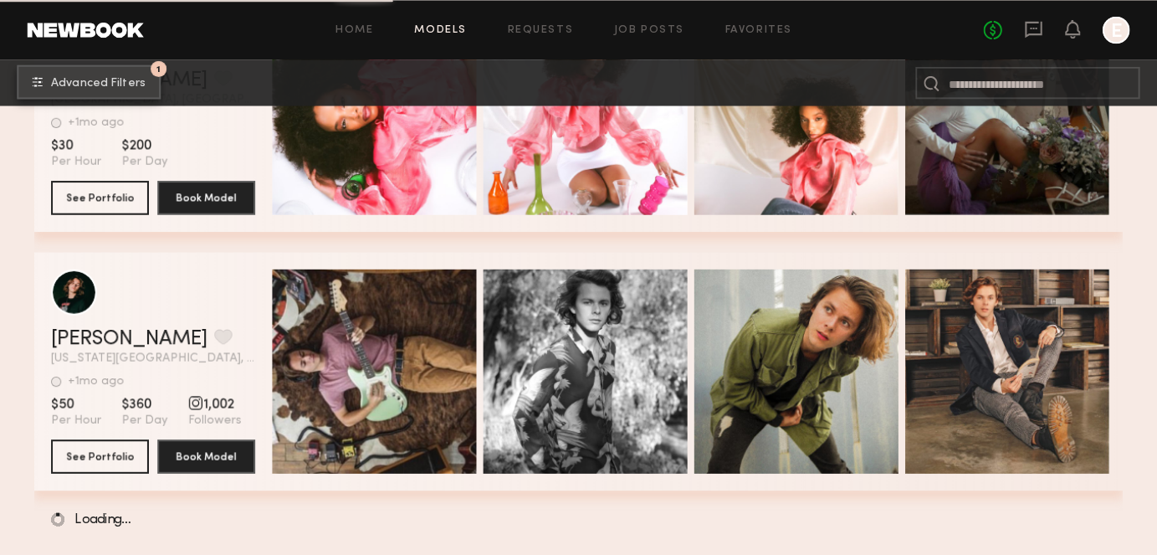
scroll to position [2661, 0]
